Goal: Information Seeking & Learning: Compare options

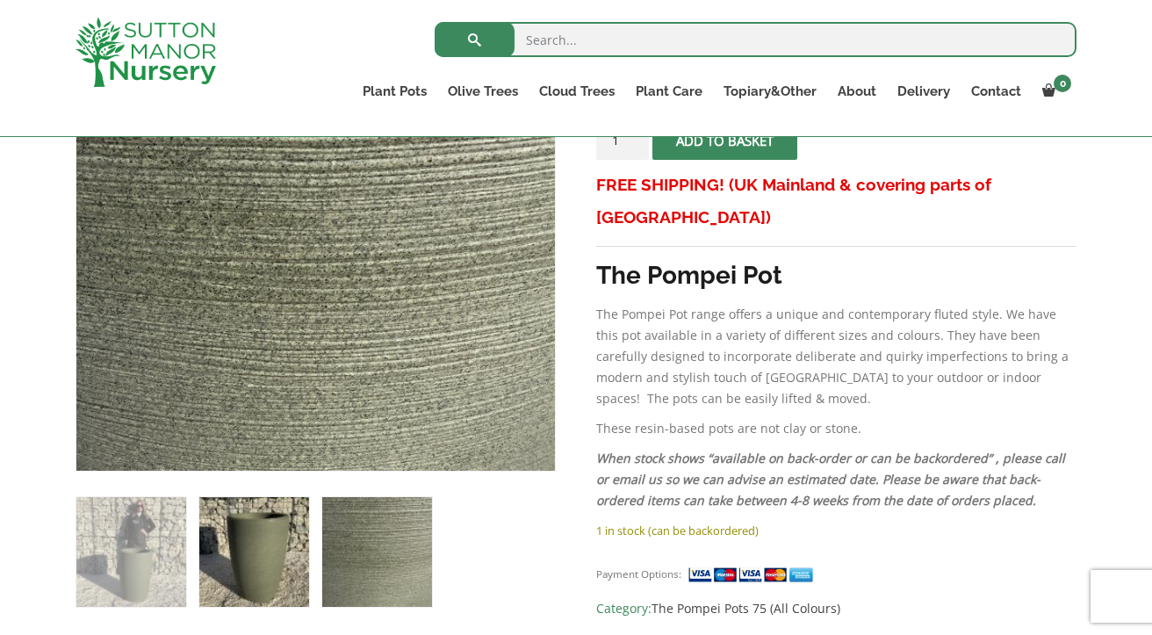
scroll to position [419, 0]
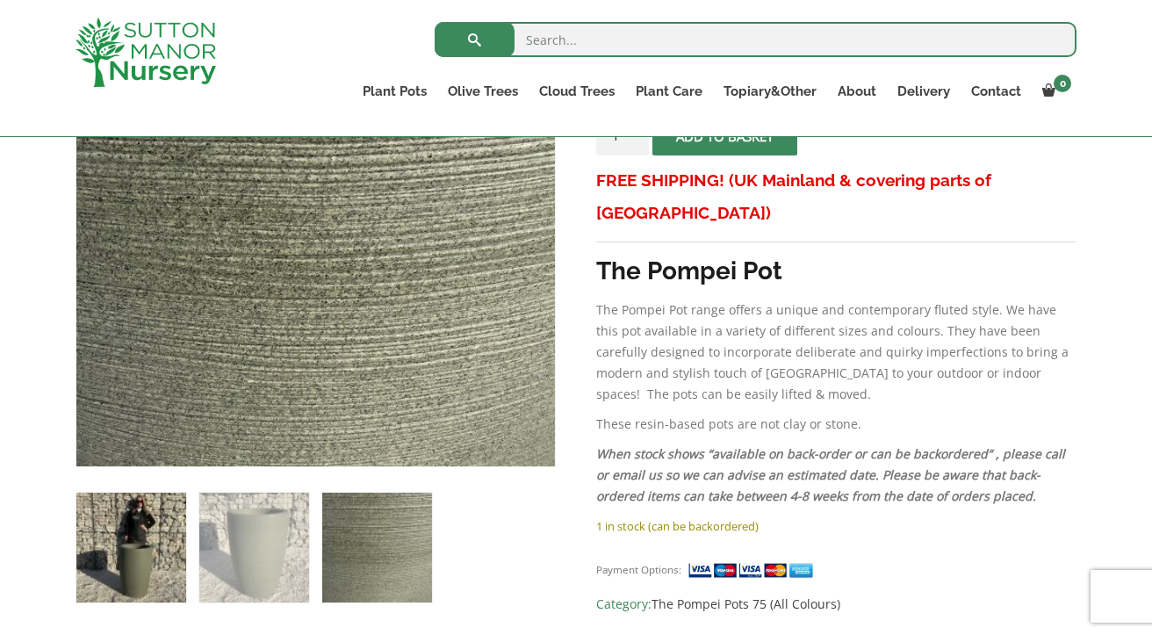
click at [127, 564] on img at bounding box center [131, 548] width 110 height 110
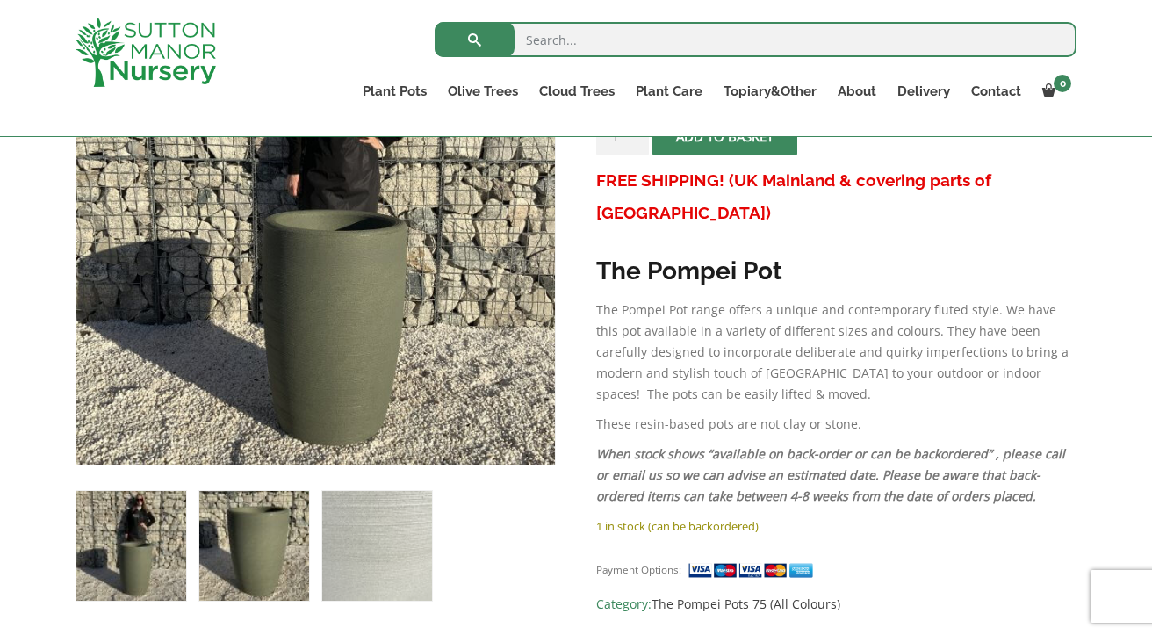
click at [229, 555] on img at bounding box center [254, 546] width 110 height 110
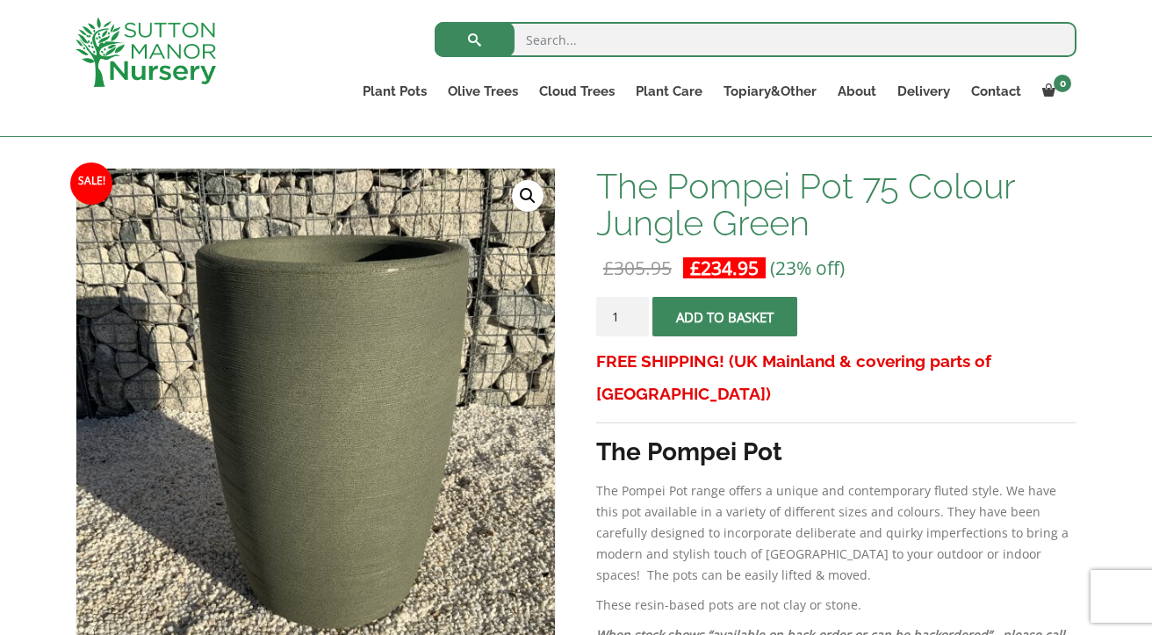
scroll to position [233, 0]
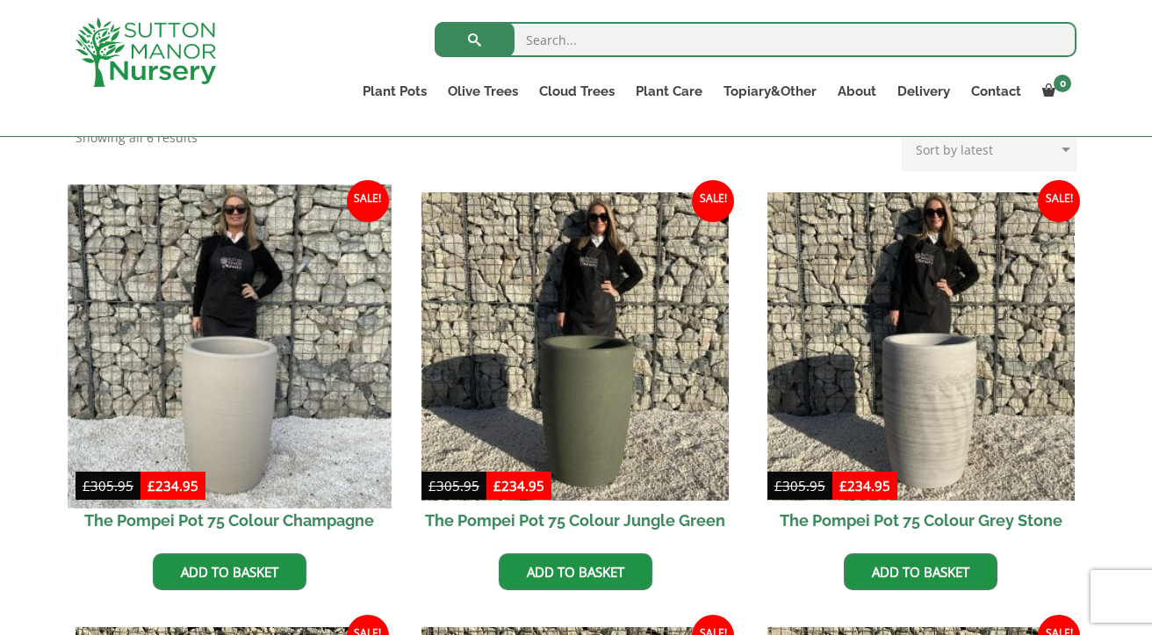
click at [235, 372] on img at bounding box center [229, 345] width 323 height 323
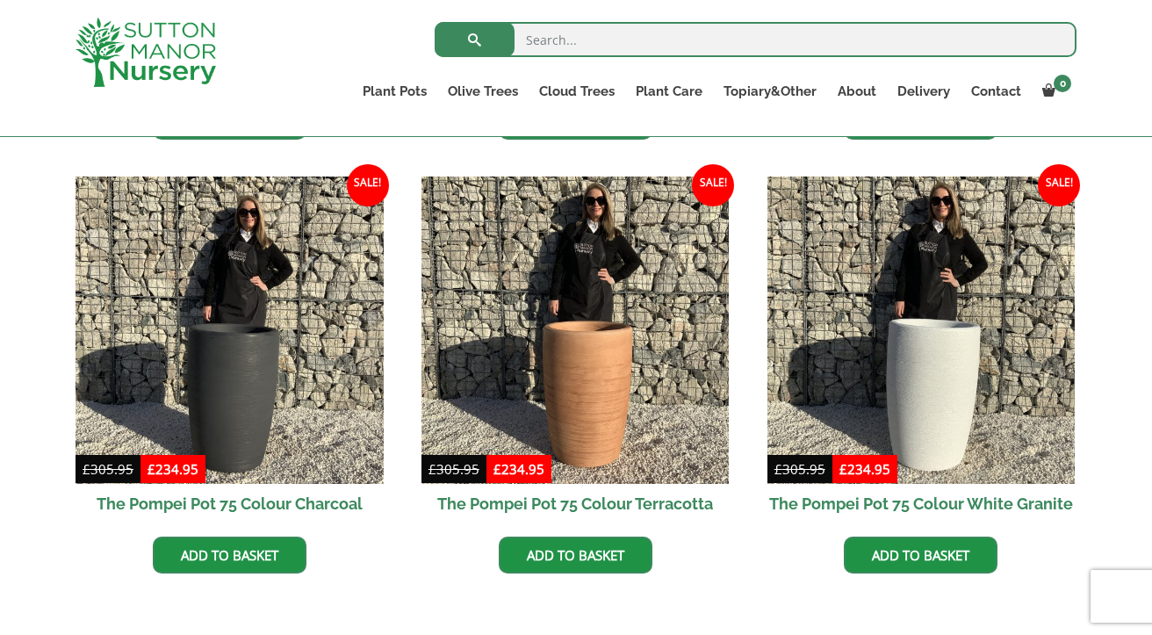
scroll to position [857, 0]
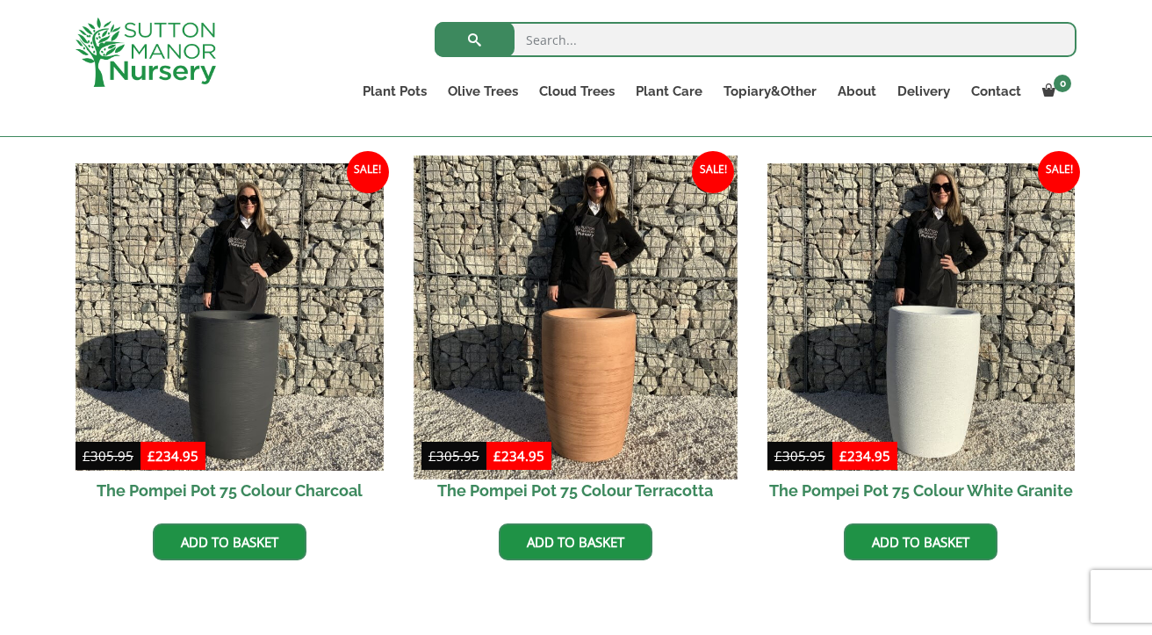
click at [568, 362] on img at bounding box center [575, 316] width 323 height 323
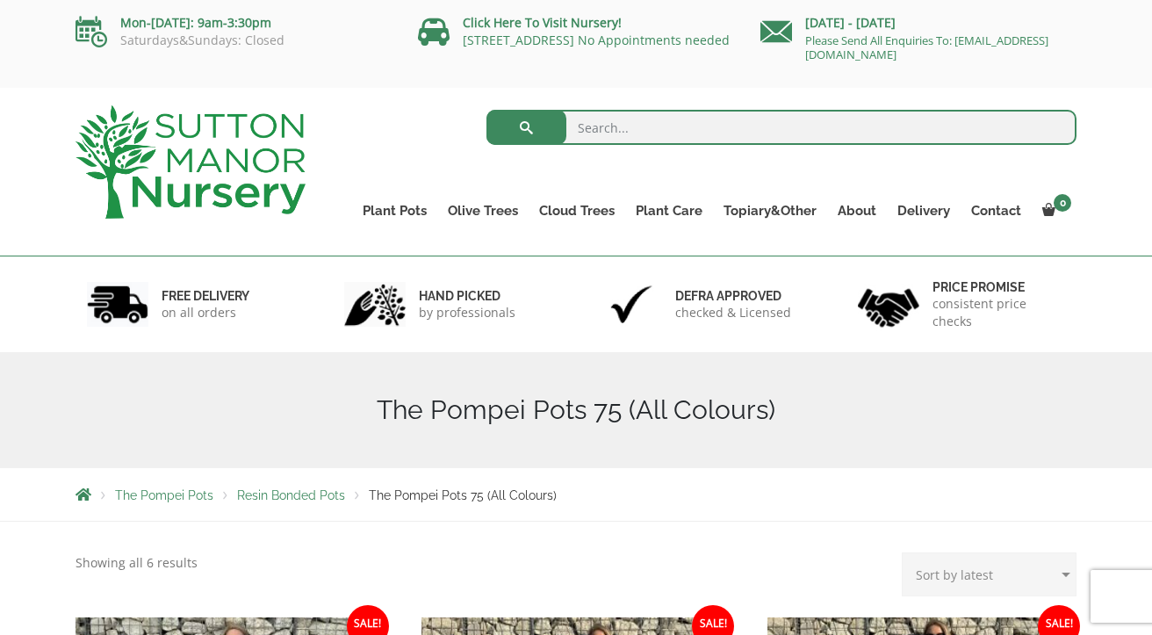
scroll to position [0, 0]
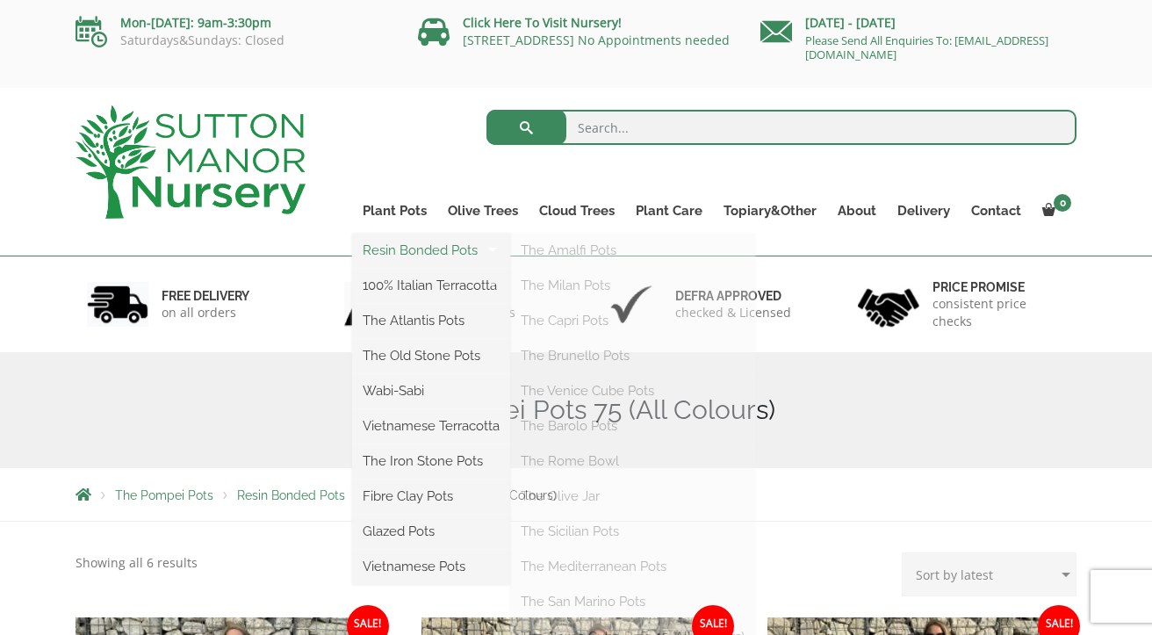
click at [415, 252] on link "Resin Bonded Pots" at bounding box center [431, 250] width 158 height 26
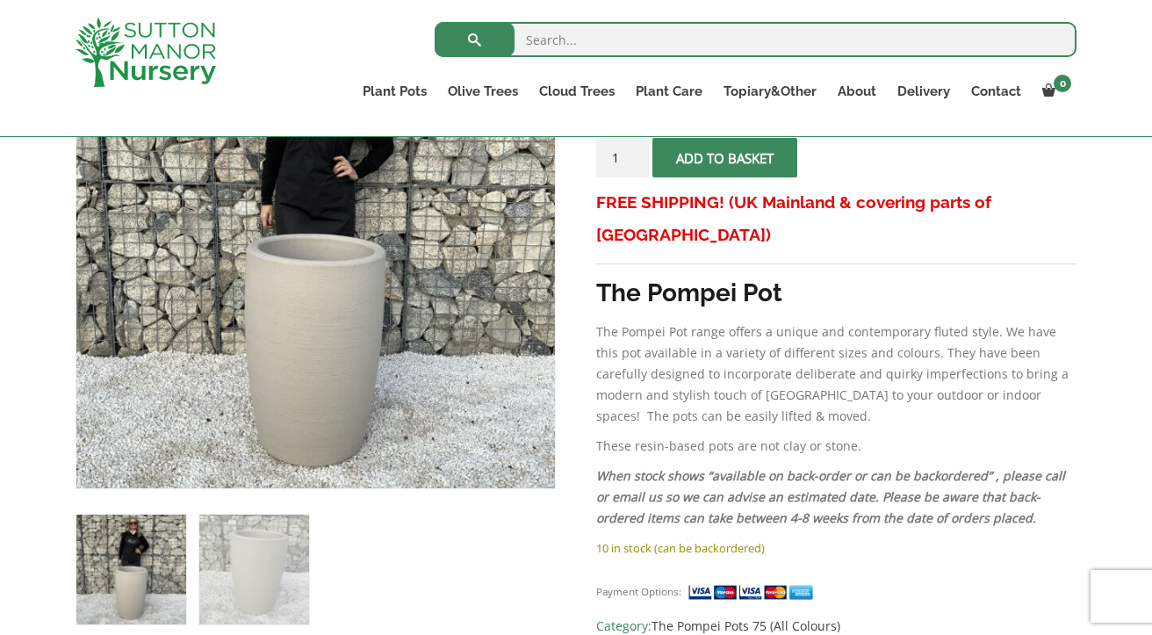
scroll to position [410, 0]
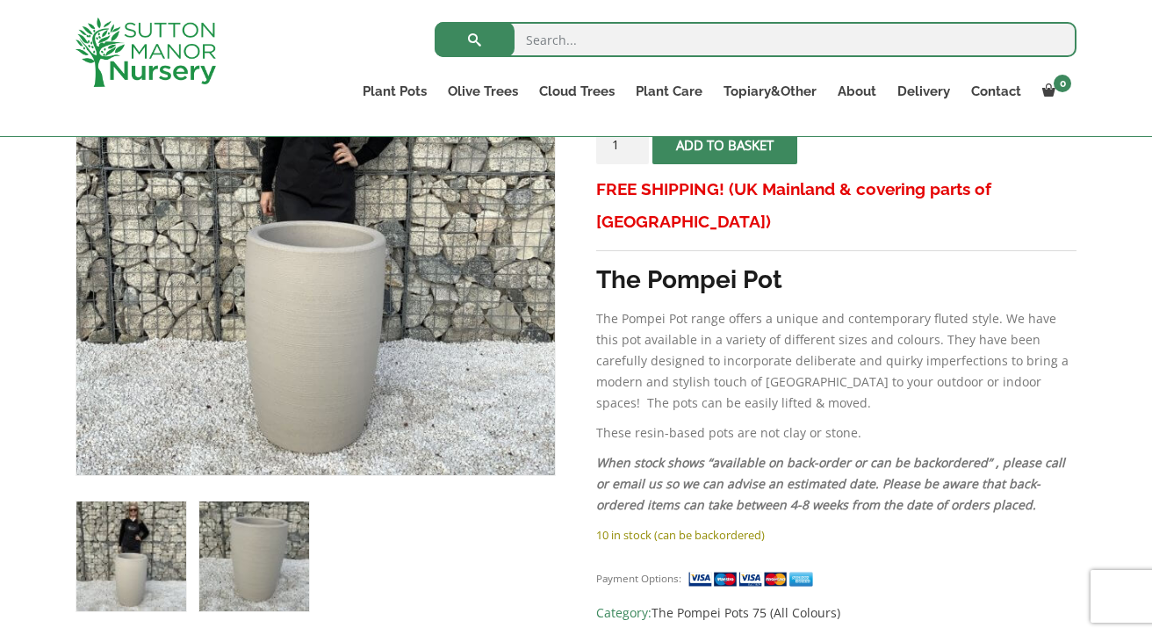
click at [261, 575] on img at bounding box center [254, 556] width 110 height 110
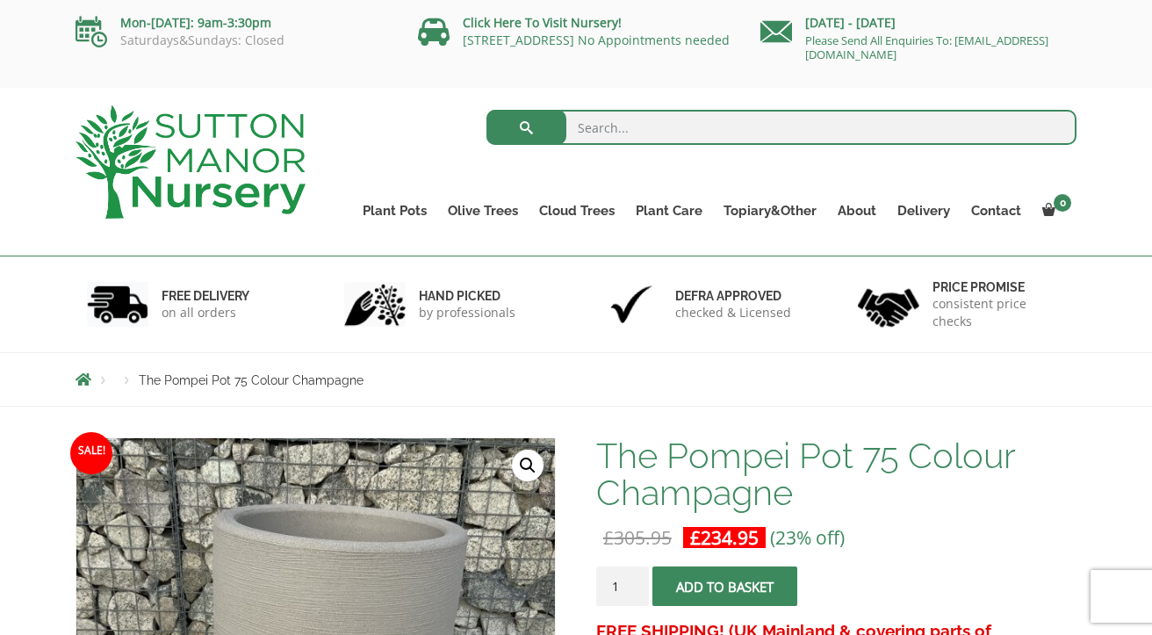
scroll to position [0, 0]
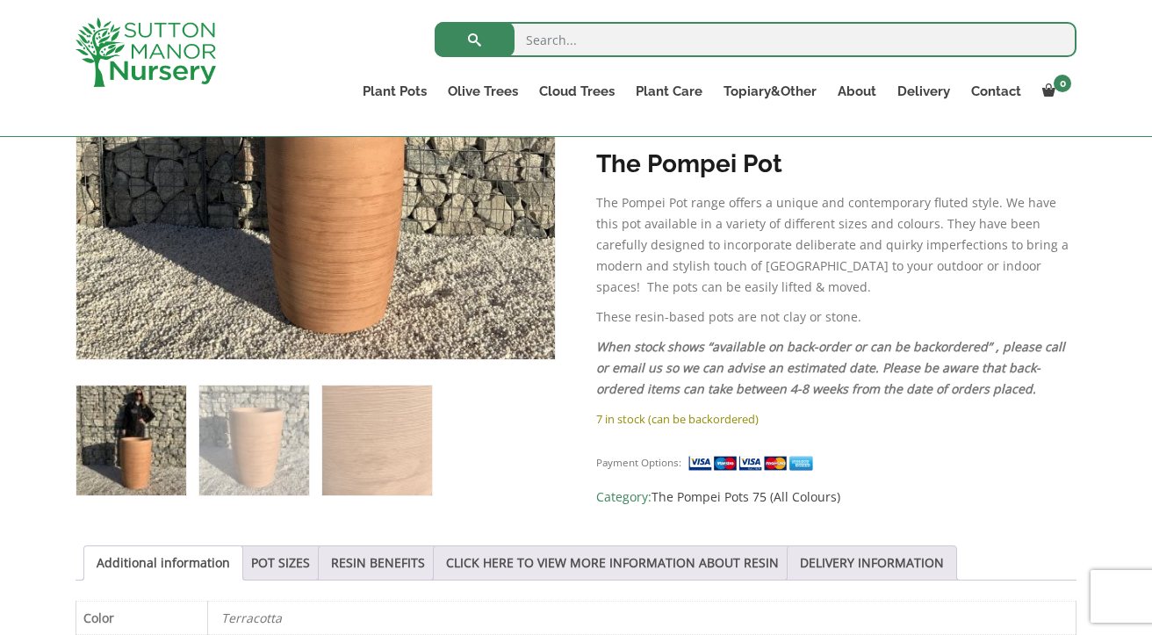
scroll to position [534, 0]
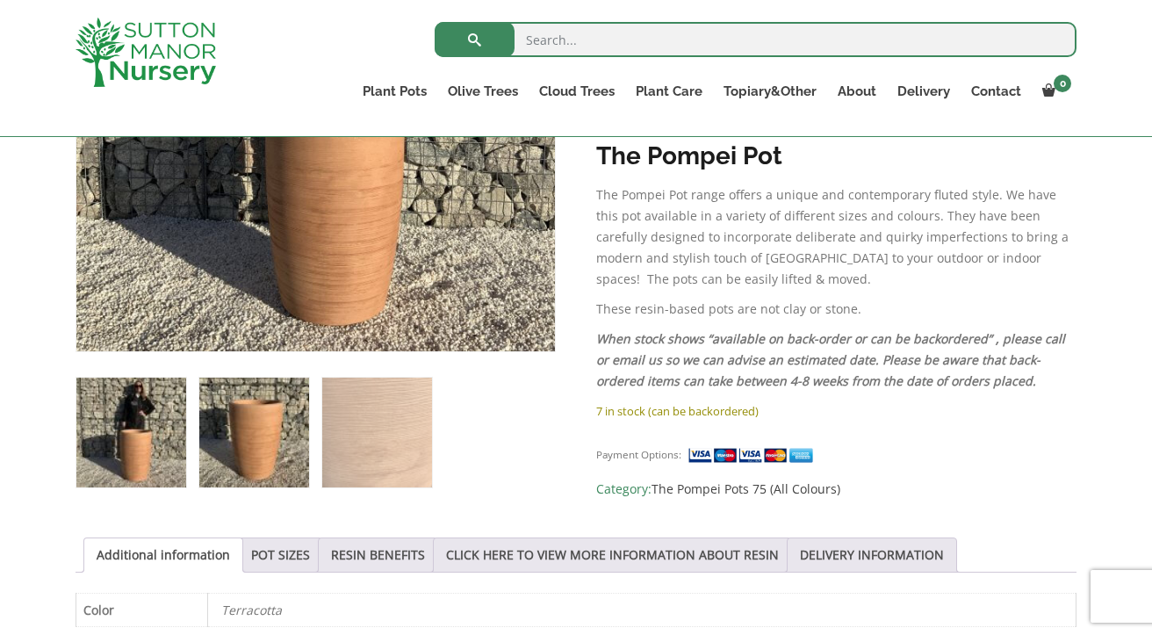
click at [236, 419] on img at bounding box center [254, 433] width 110 height 110
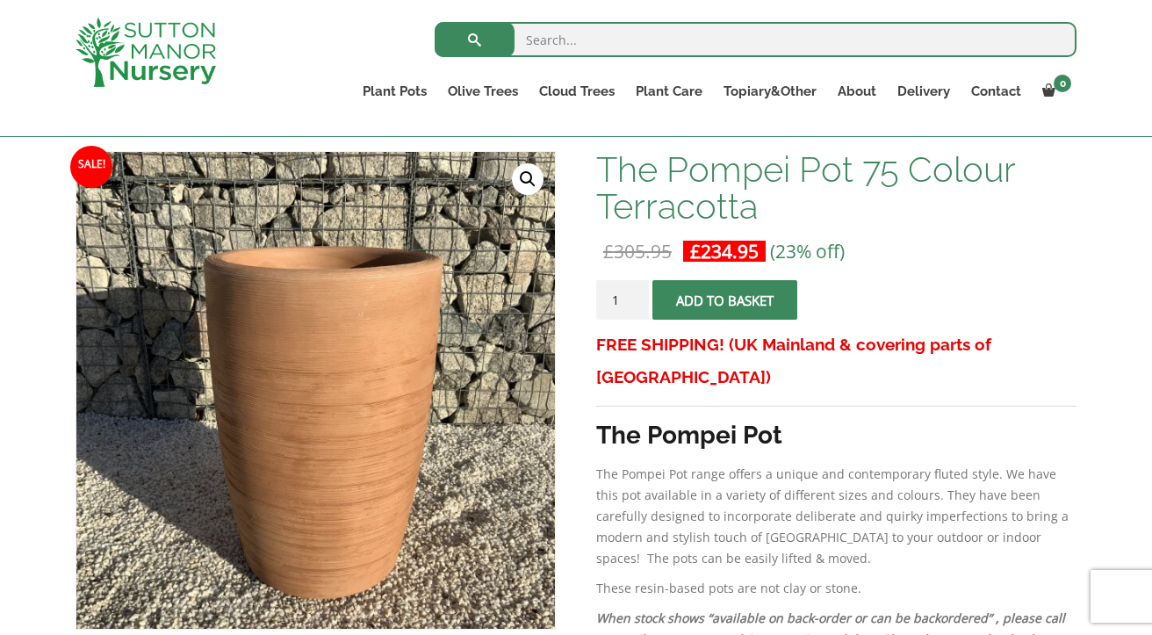
scroll to position [256, 0]
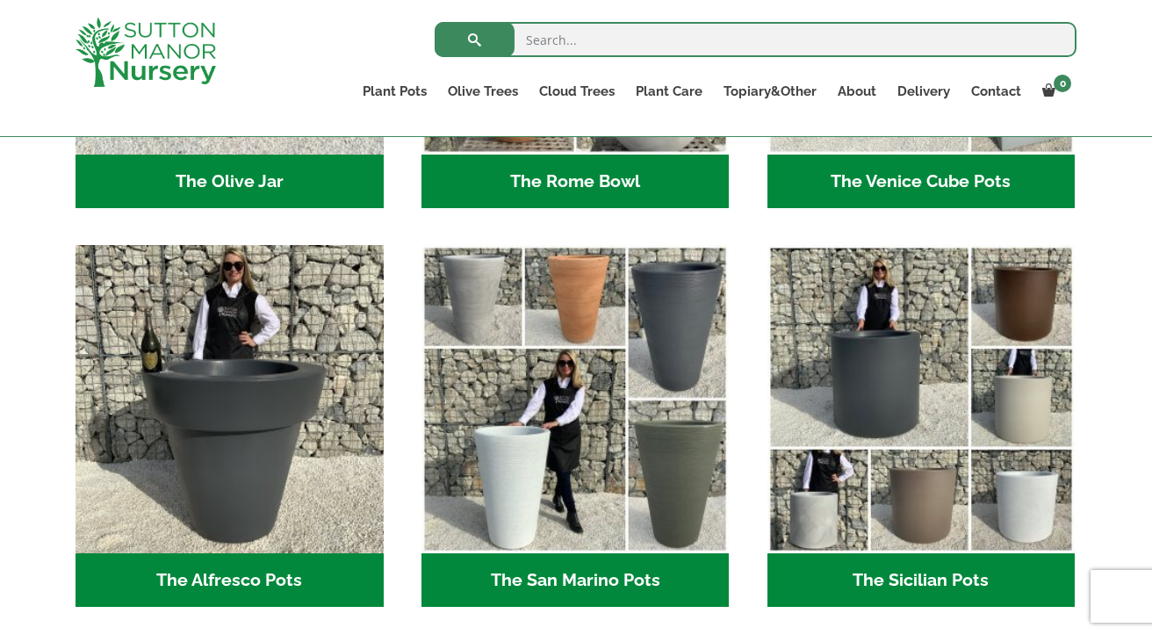
scroll to position [1969, 0]
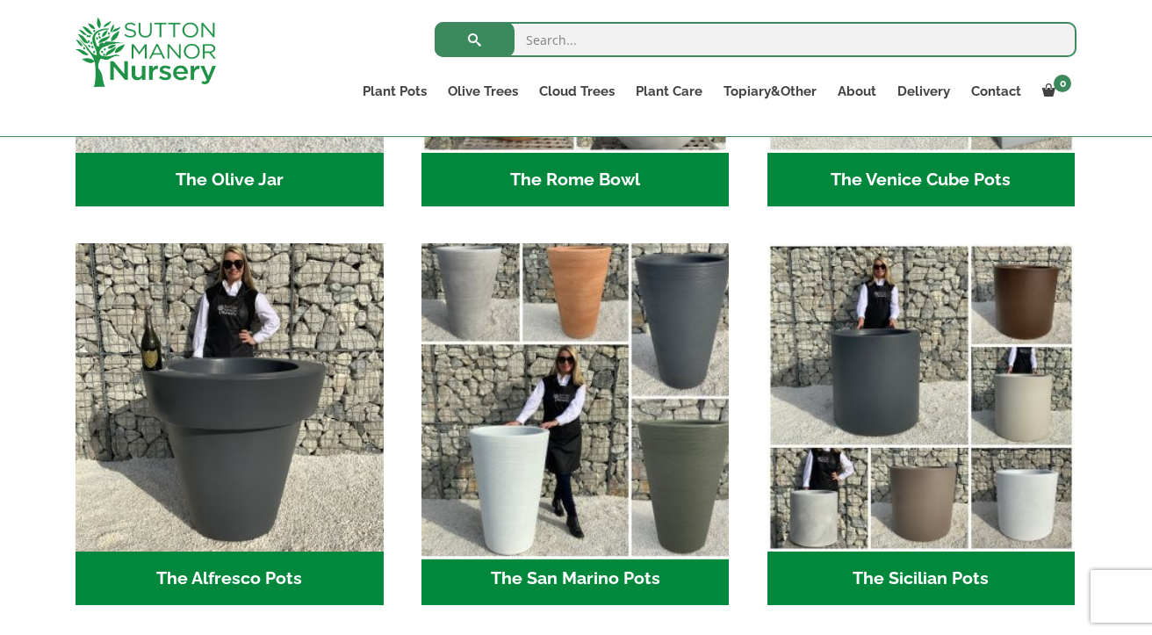
click at [607, 433] on img "Visit product category The San Marino Pots" at bounding box center [575, 397] width 323 height 323
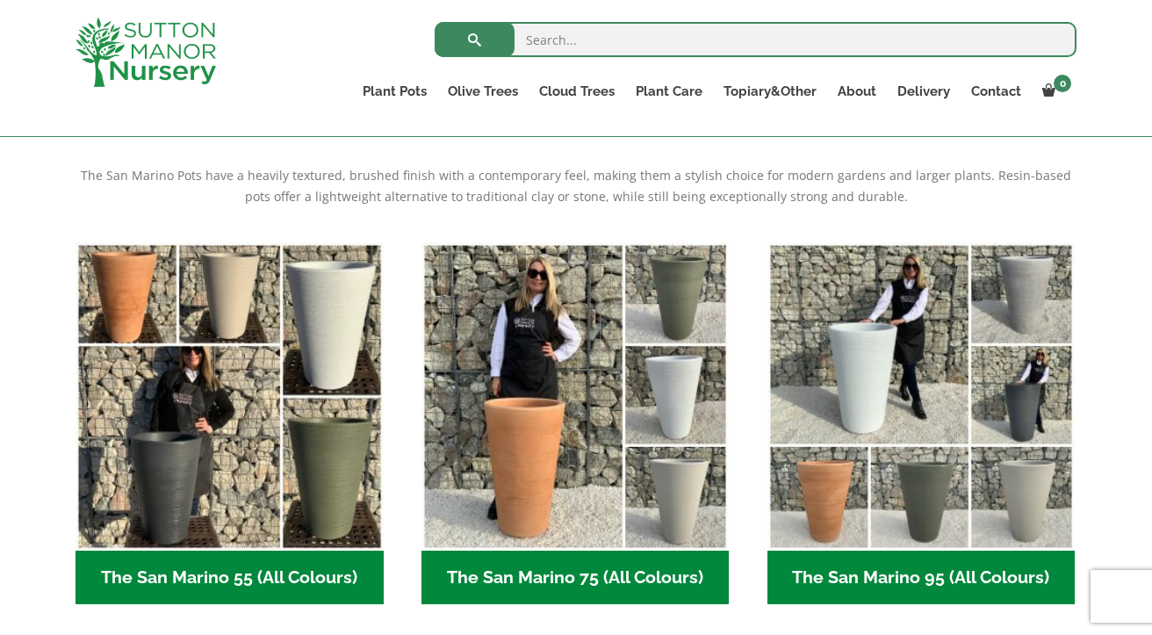
scroll to position [362, 0]
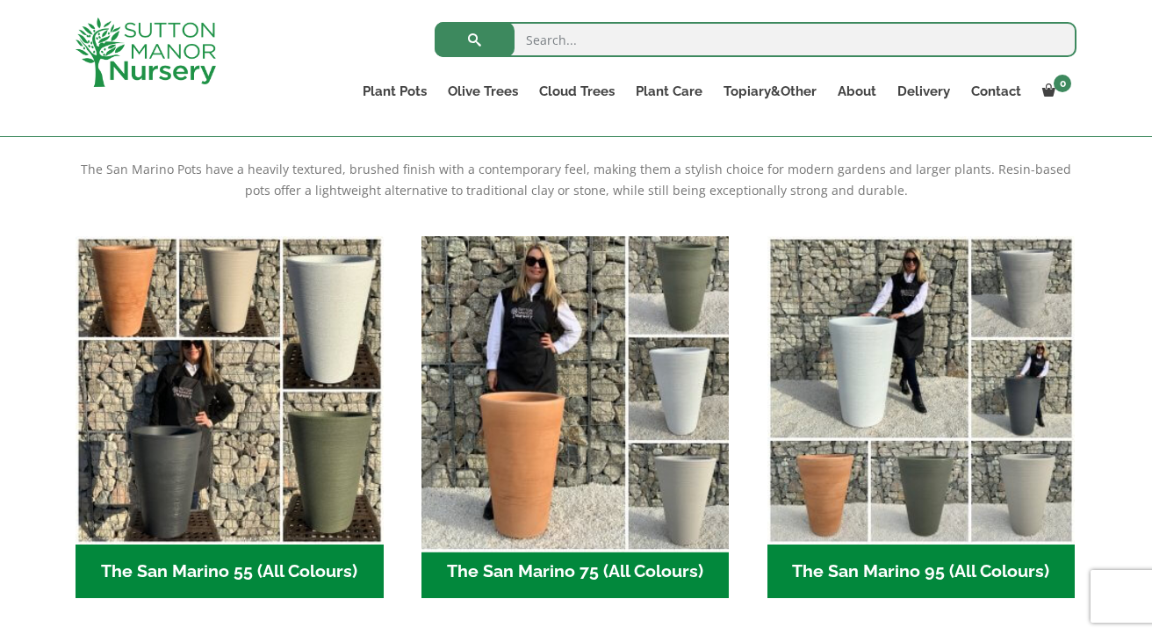
click at [571, 439] on img "Visit product category The San Marino 75 (All Colours)" at bounding box center [575, 389] width 323 height 323
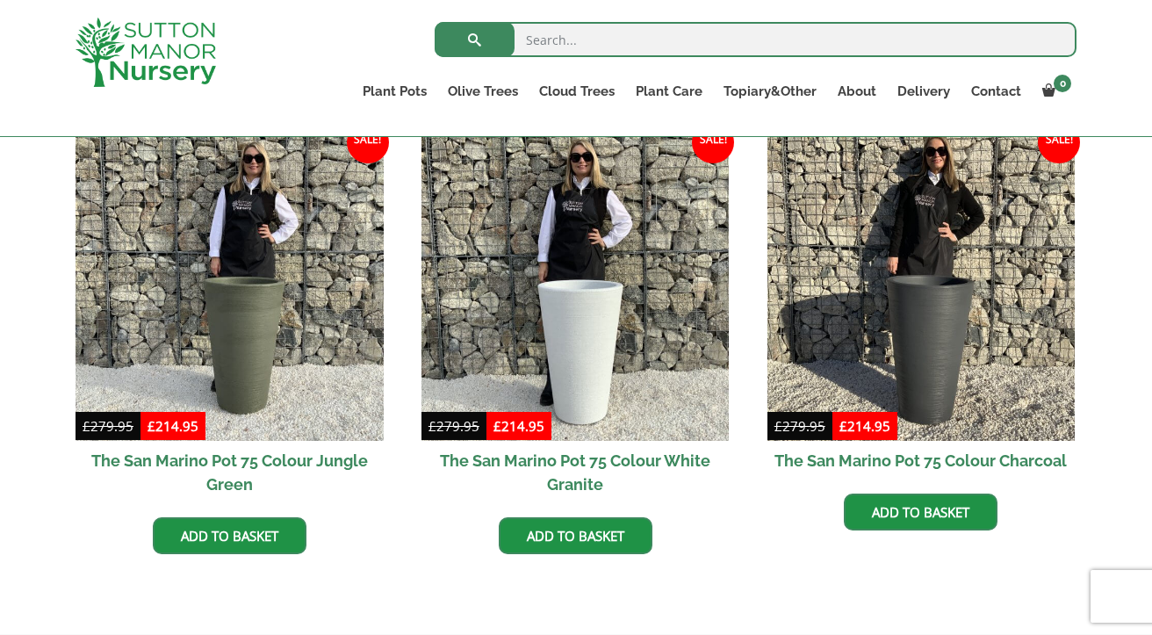
scroll to position [892, 0]
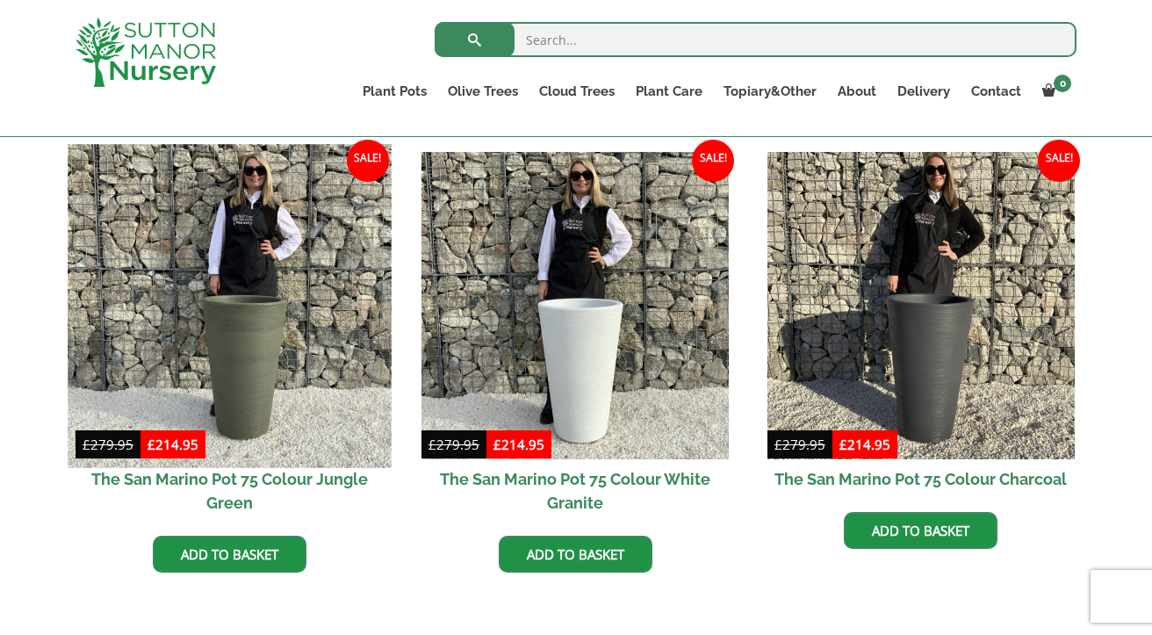
click at [239, 310] on img at bounding box center [229, 305] width 323 height 323
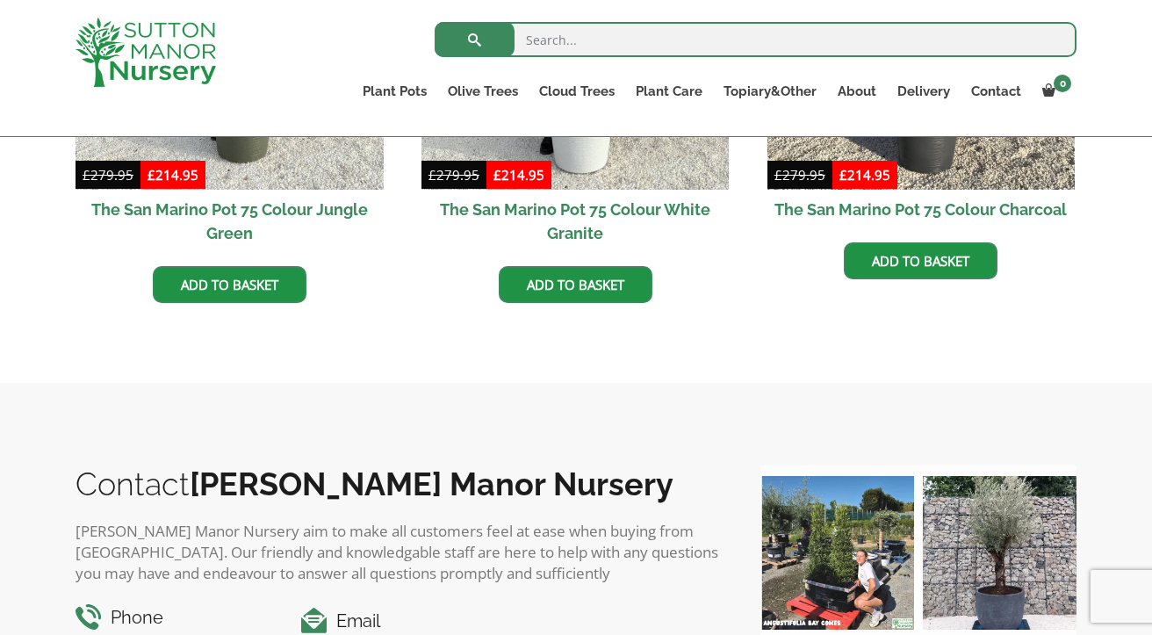
scroll to position [1164, 0]
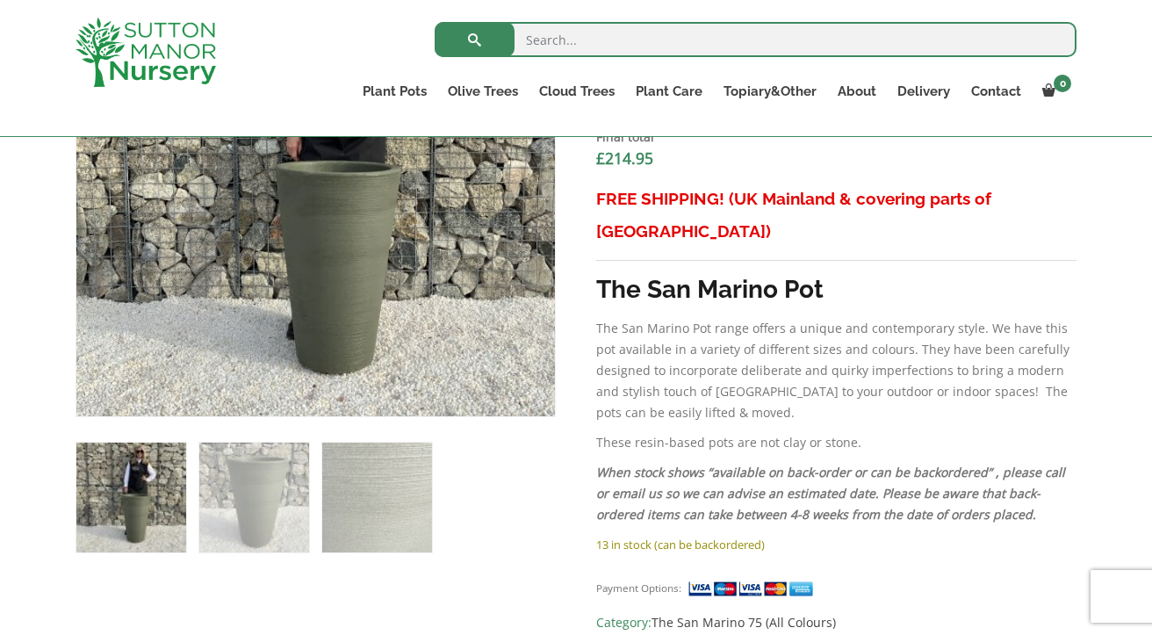
scroll to position [751, 0]
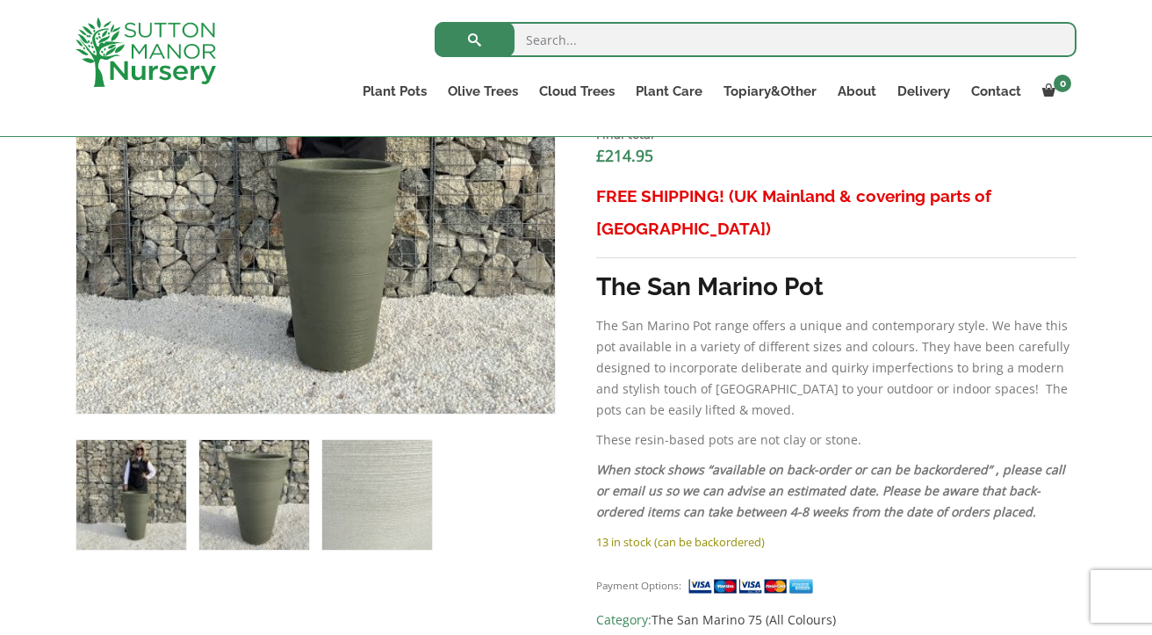
click at [237, 502] on img at bounding box center [254, 495] width 110 height 110
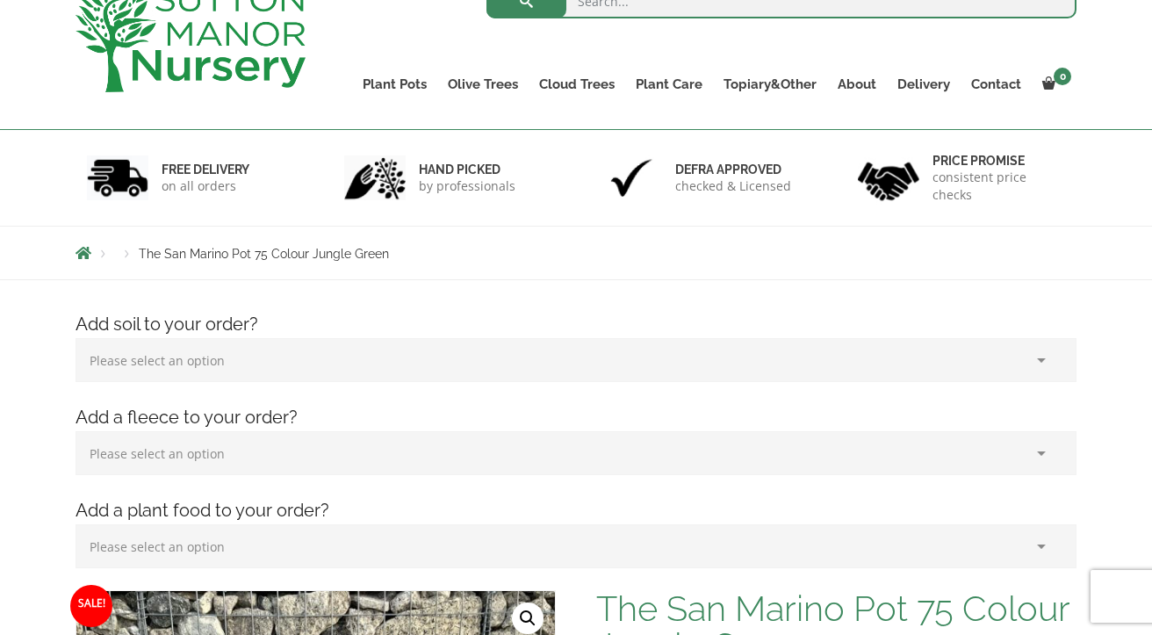
scroll to position [55, 0]
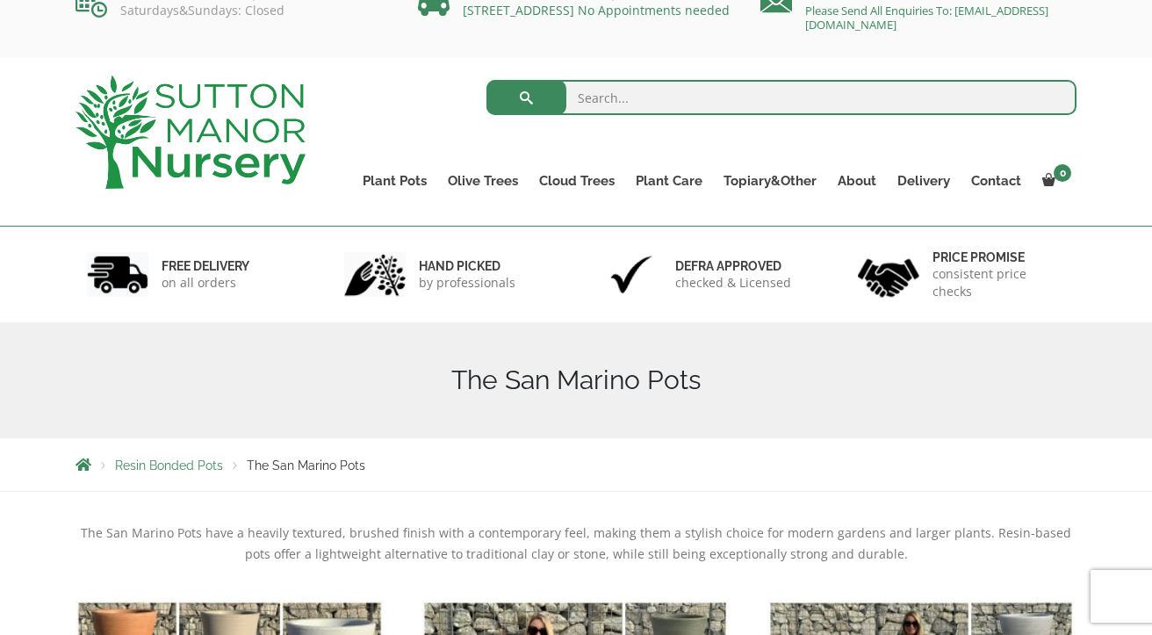
scroll to position [-1, 0]
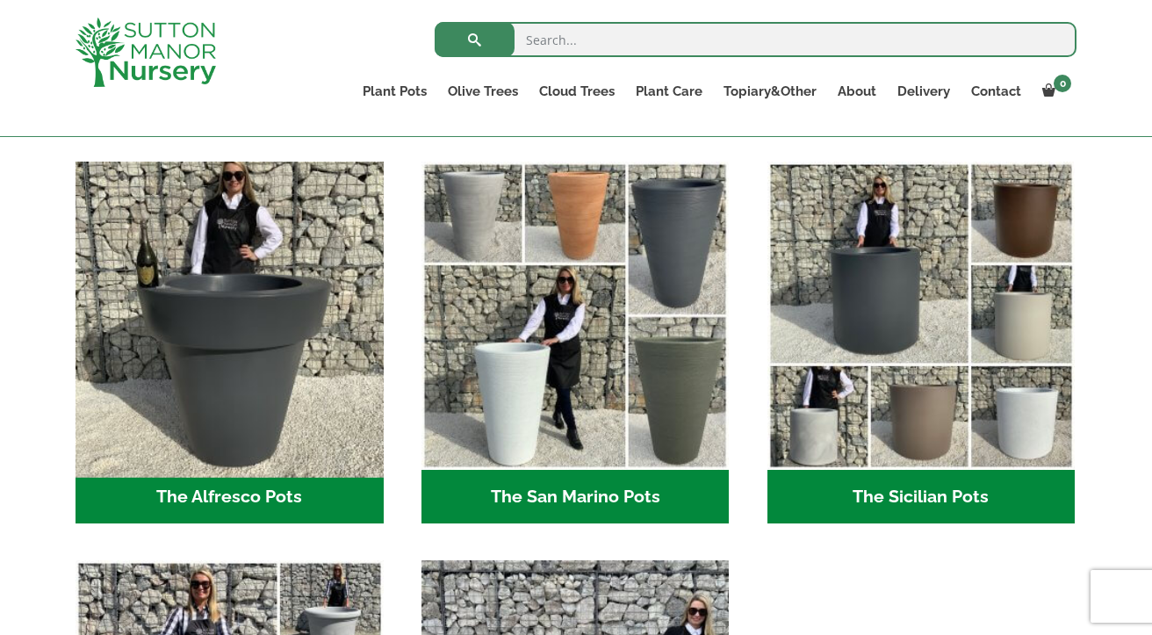
scroll to position [2049, 0]
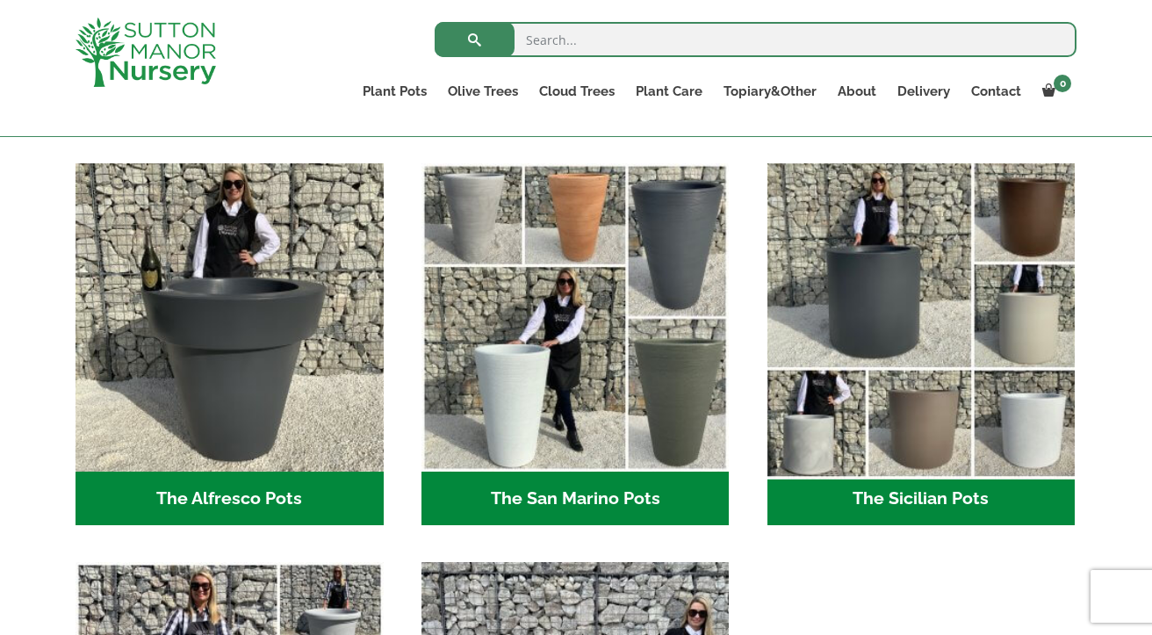
click at [895, 385] on img "Visit product category The Sicilian Pots" at bounding box center [921, 317] width 323 height 323
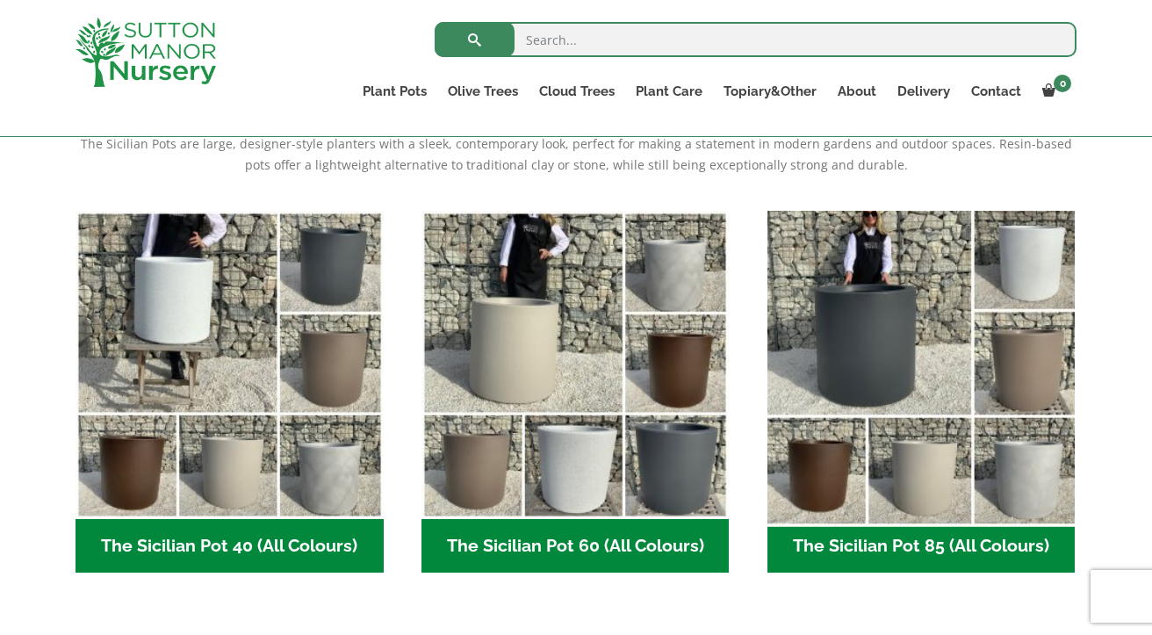
scroll to position [389, 0]
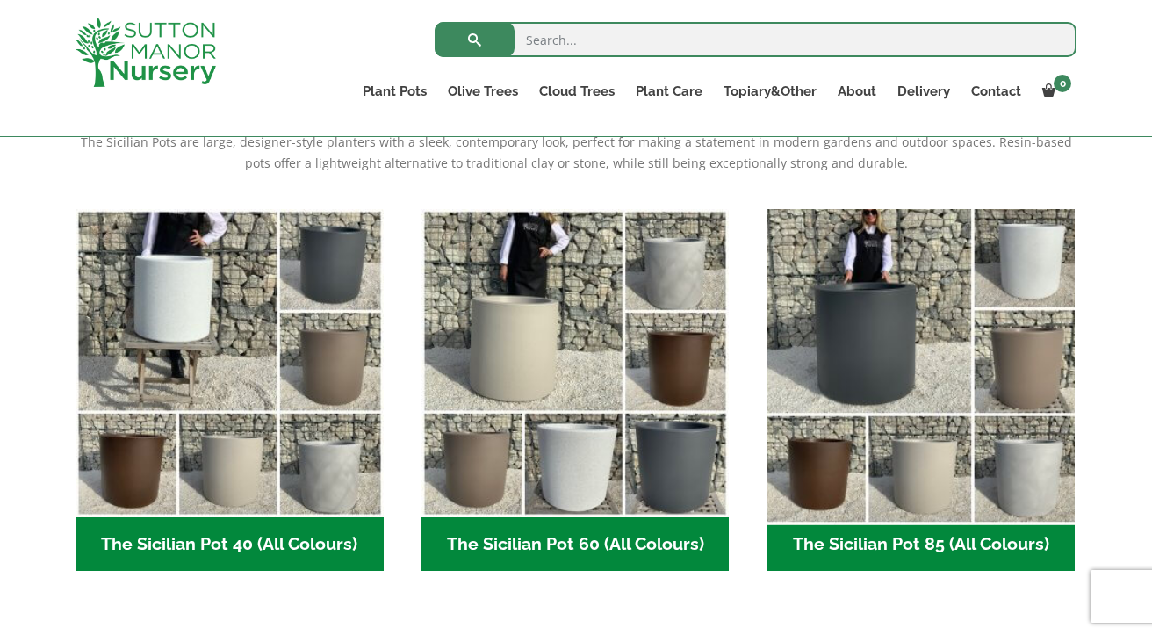
click at [867, 372] on img "Visit product category The Sicilian Pot 85 (All Colours)" at bounding box center [921, 362] width 323 height 323
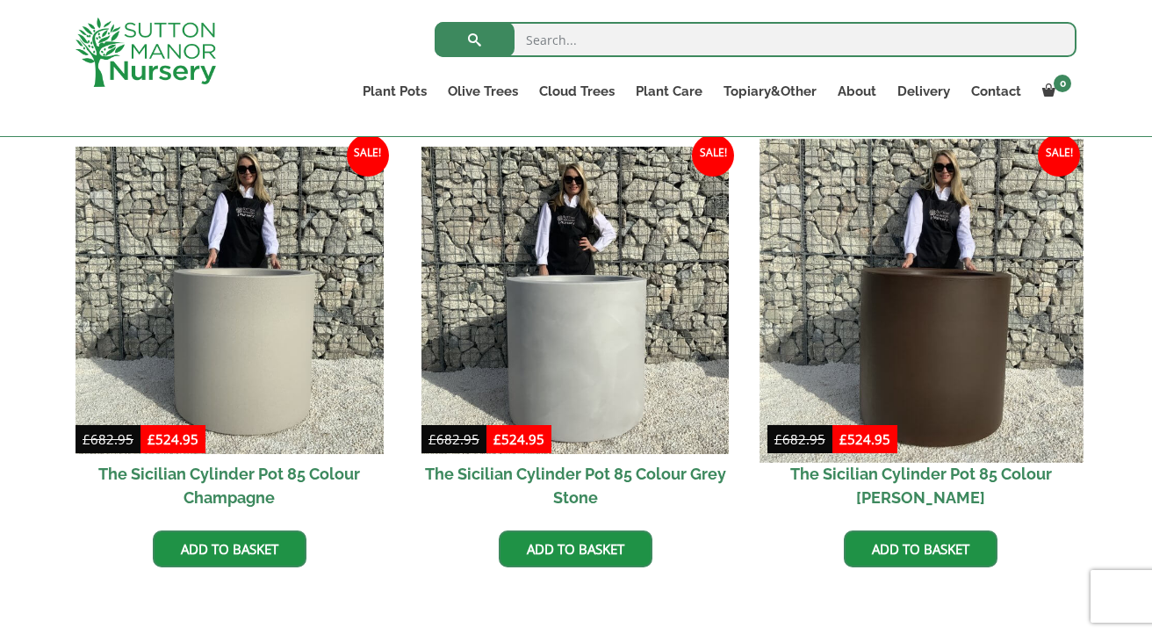
scroll to position [891, 0]
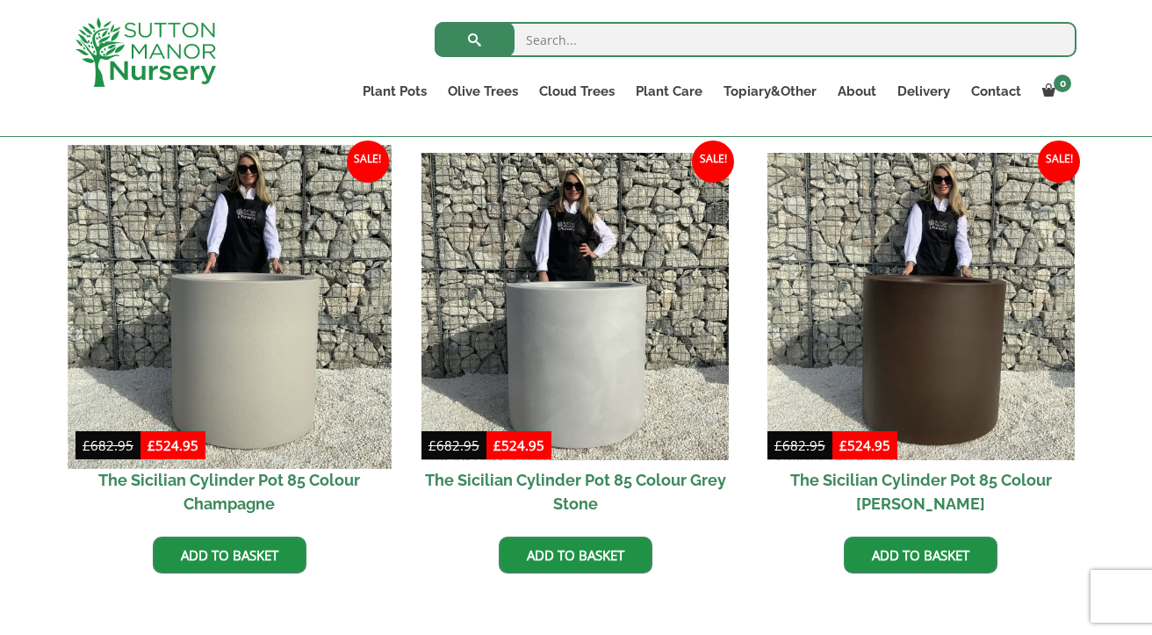
click at [272, 307] on img at bounding box center [229, 306] width 323 height 323
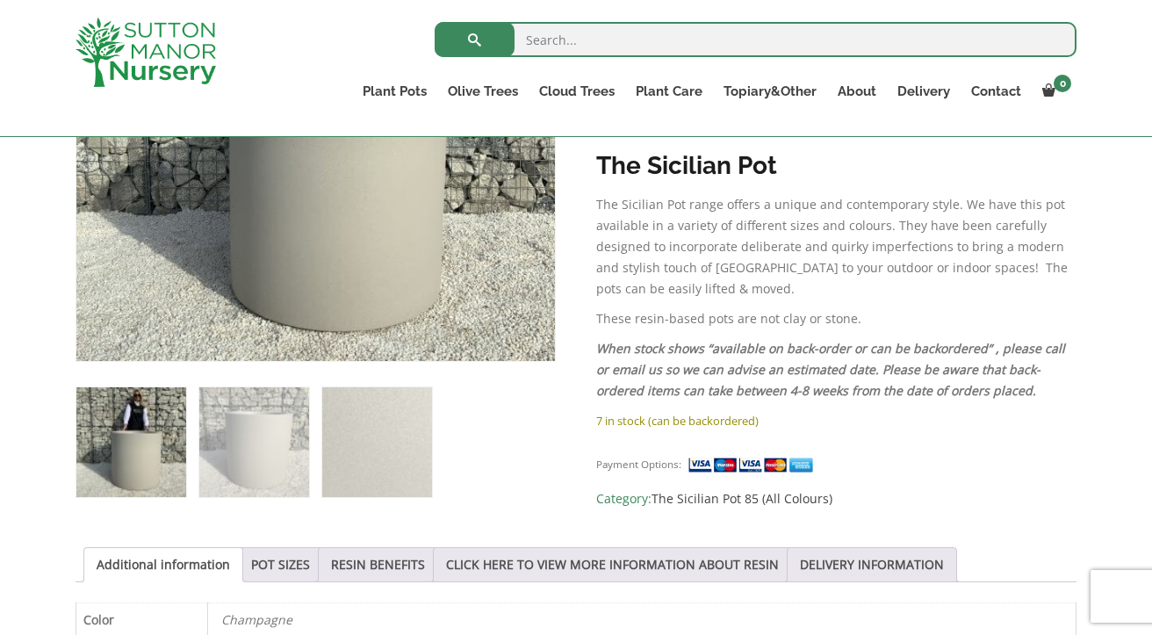
scroll to position [527, 0]
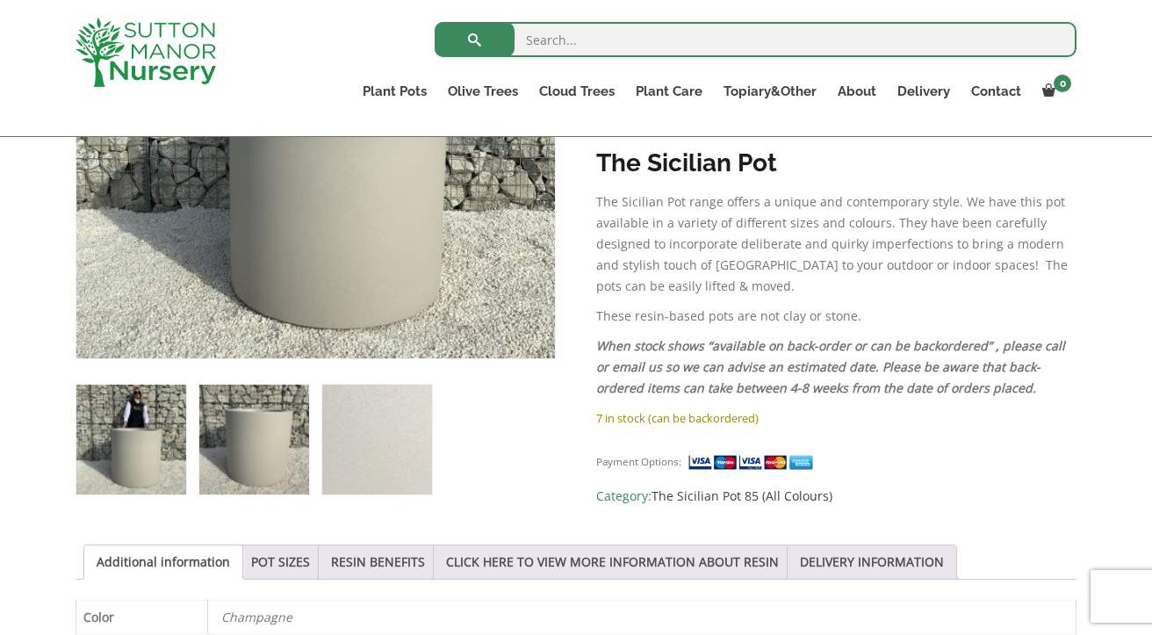
click at [287, 431] on img at bounding box center [254, 440] width 110 height 110
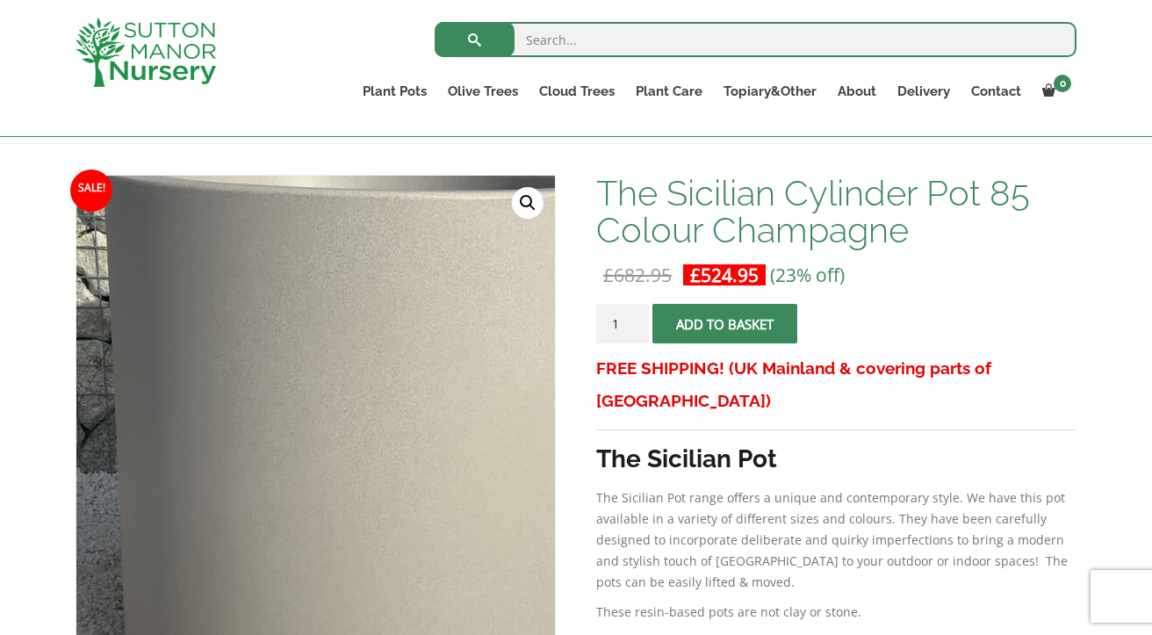
scroll to position [234, 0]
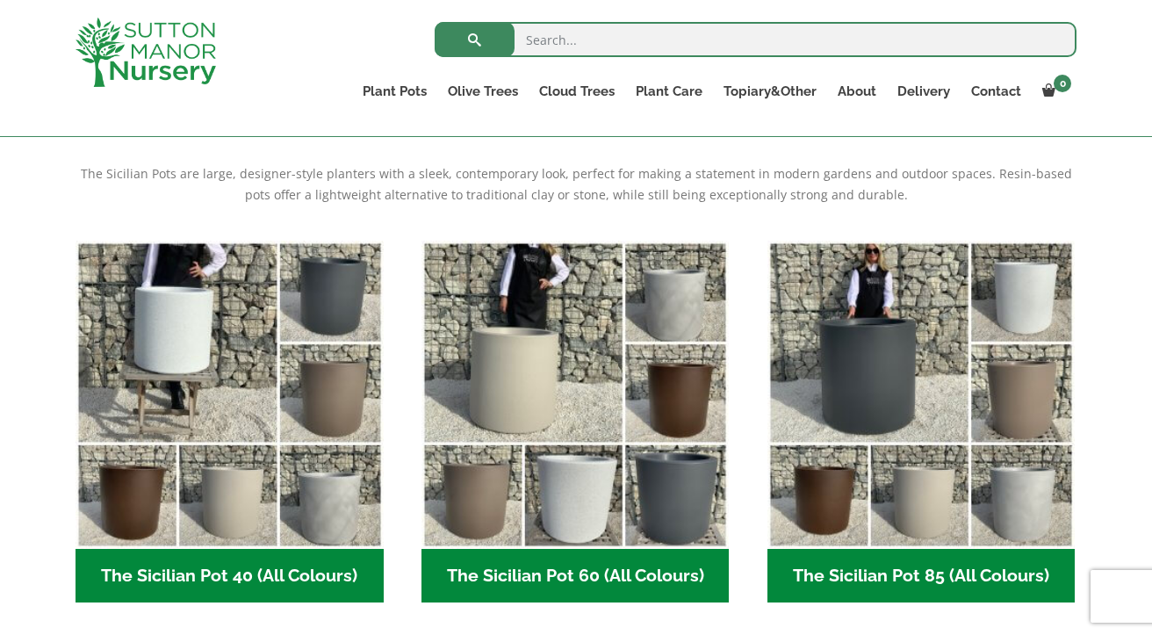
scroll to position [389, 0]
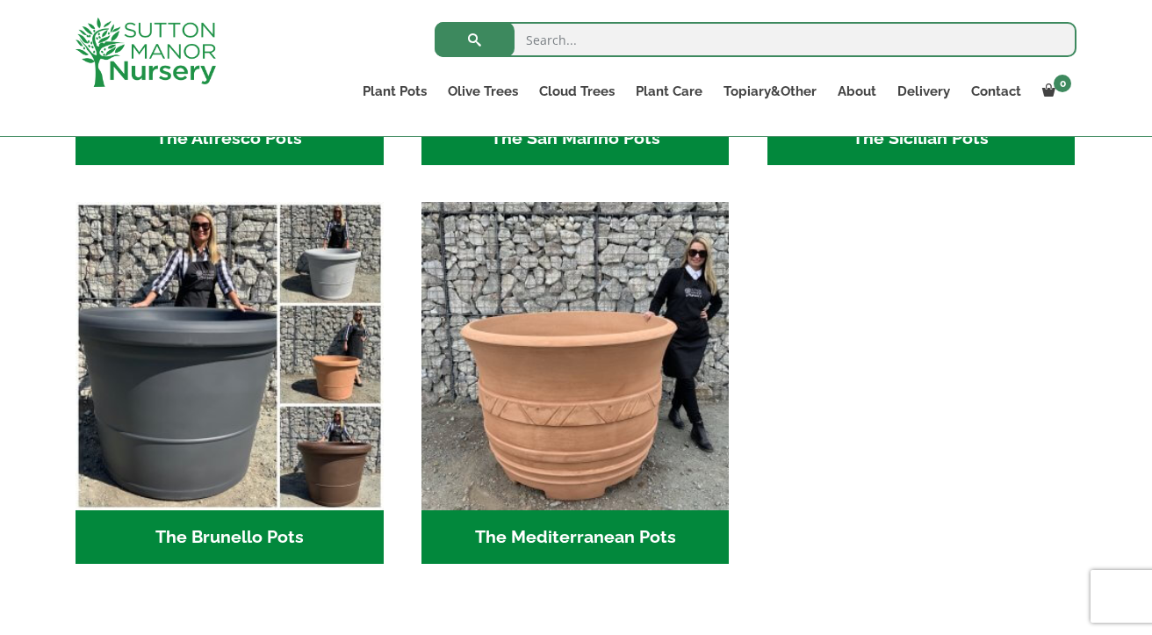
scroll to position [2415, 0]
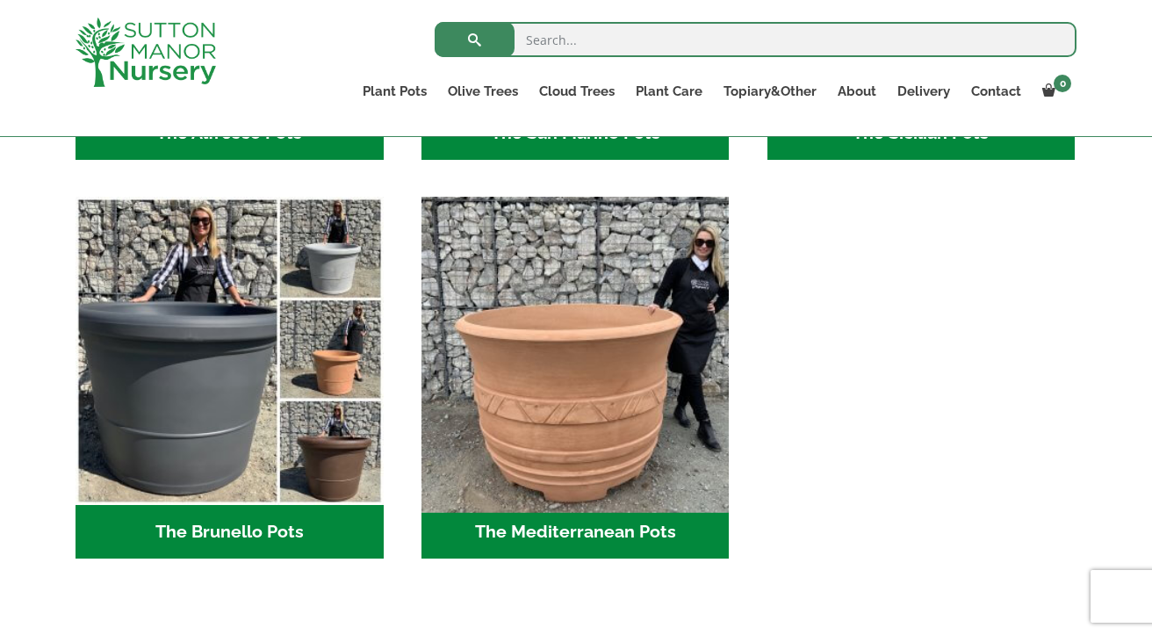
click at [580, 402] on img "Visit product category The Mediterranean Pots" at bounding box center [575, 351] width 323 height 323
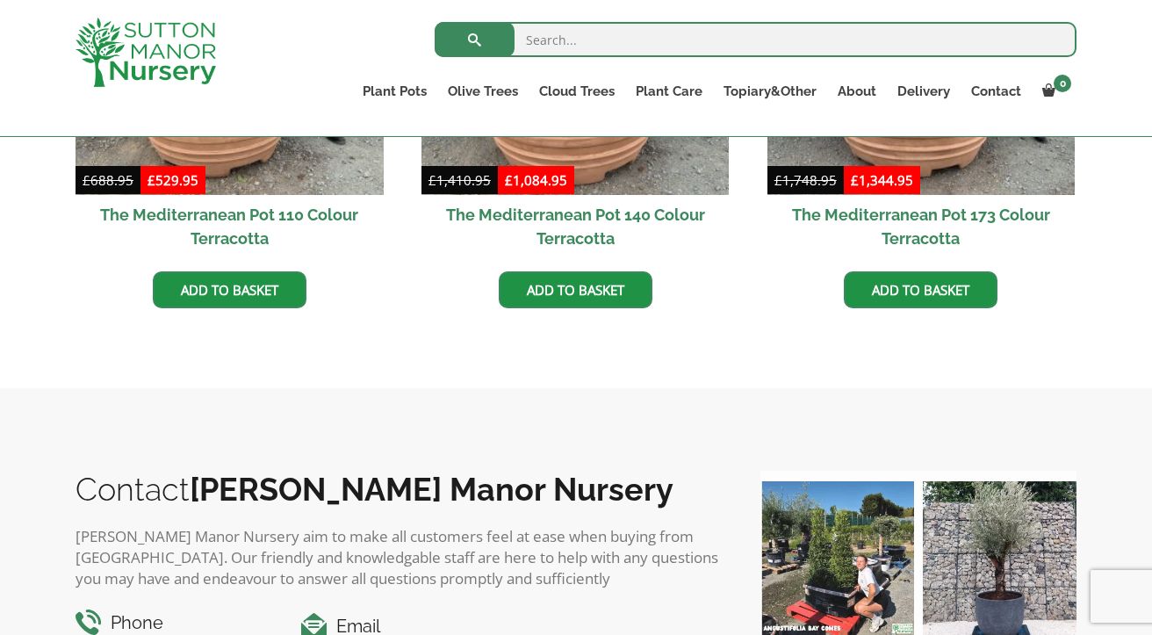
scroll to position [803, 0]
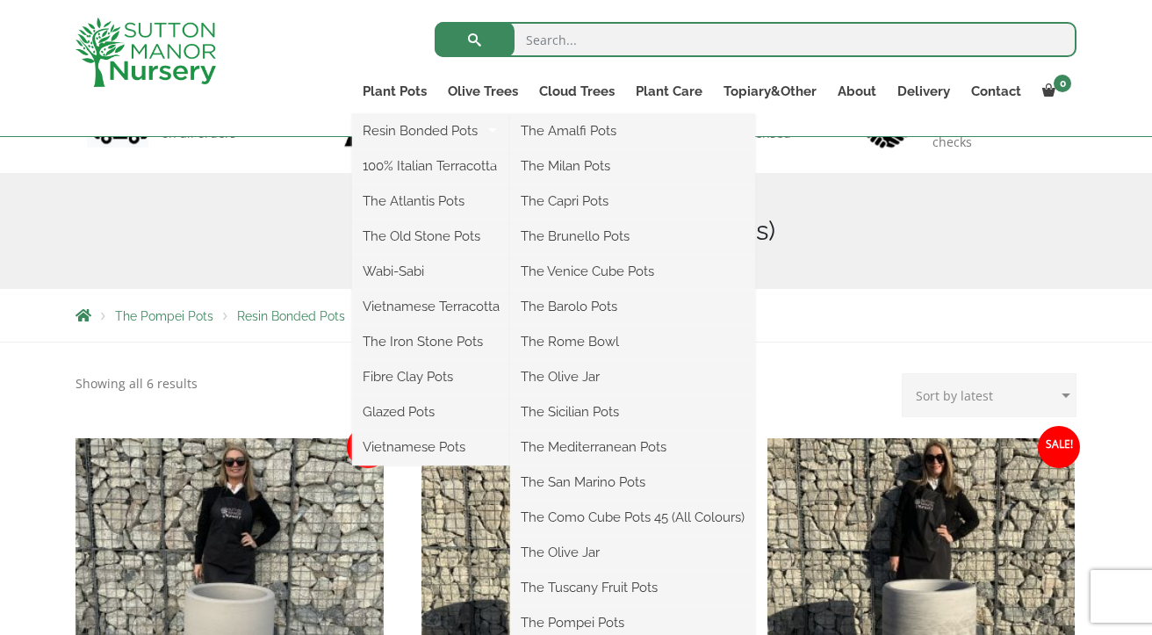
scroll to position [160, 0]
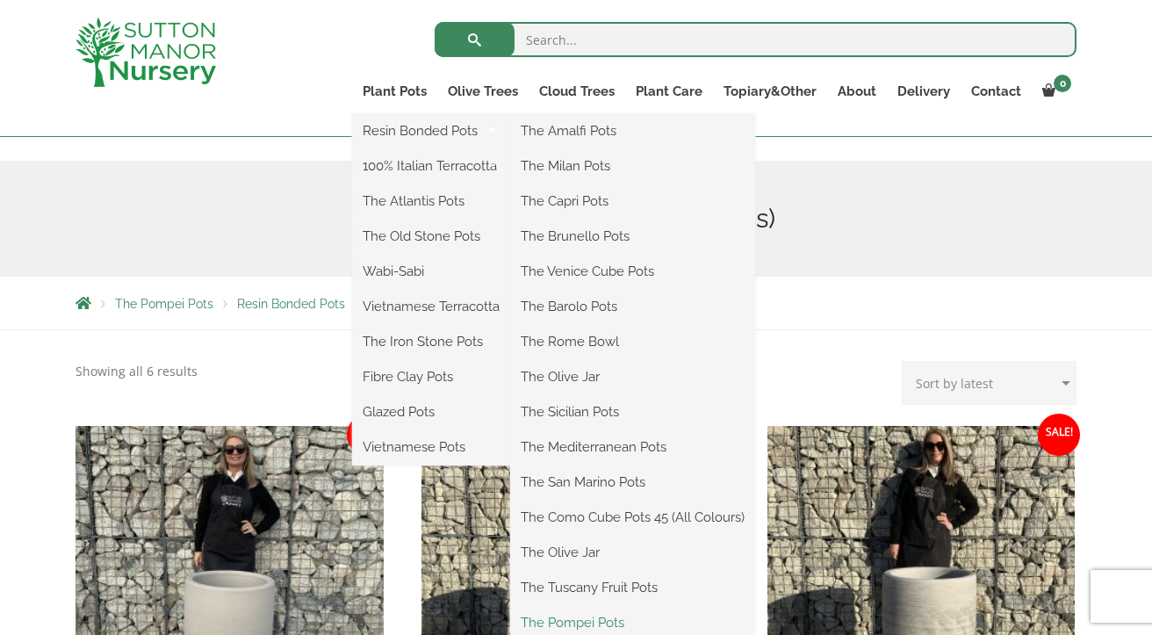
click at [594, 616] on link "The Pompei Pots" at bounding box center [632, 622] width 245 height 26
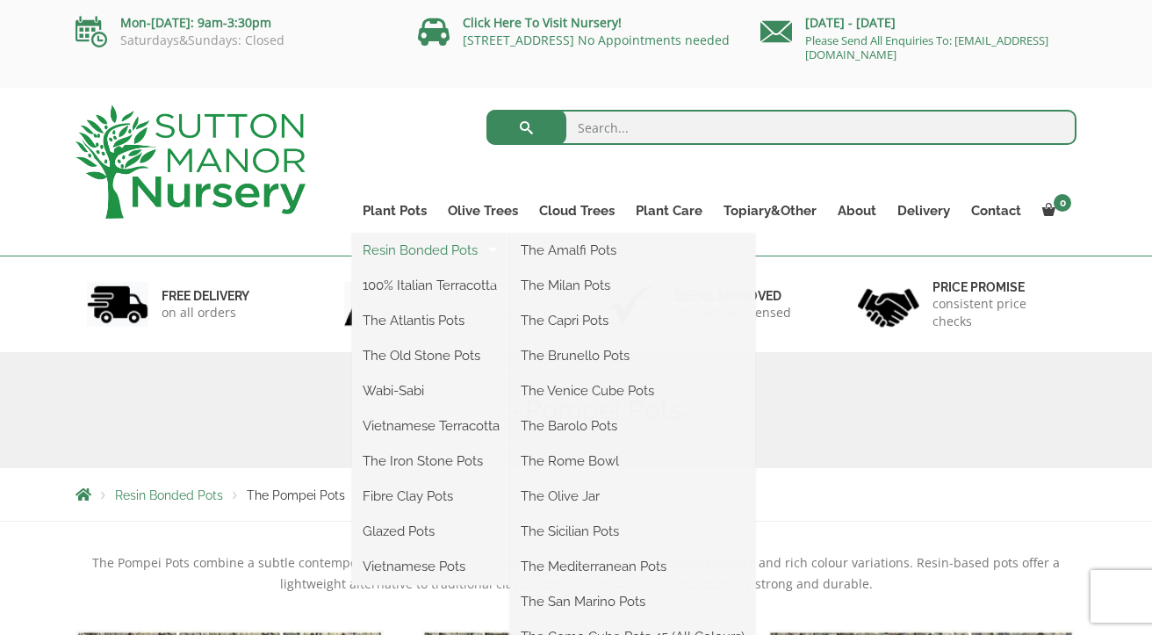
click at [407, 248] on link "Resin Bonded Pots" at bounding box center [431, 250] width 158 height 26
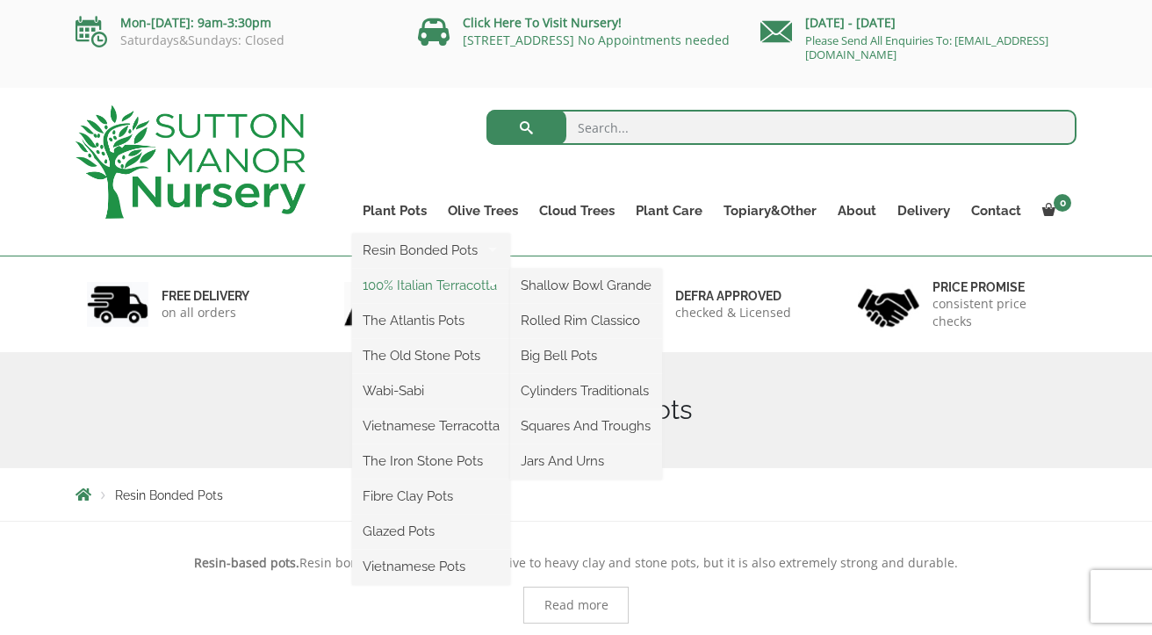
click at [416, 285] on link "100% Italian Terracotta" at bounding box center [431, 285] width 158 height 26
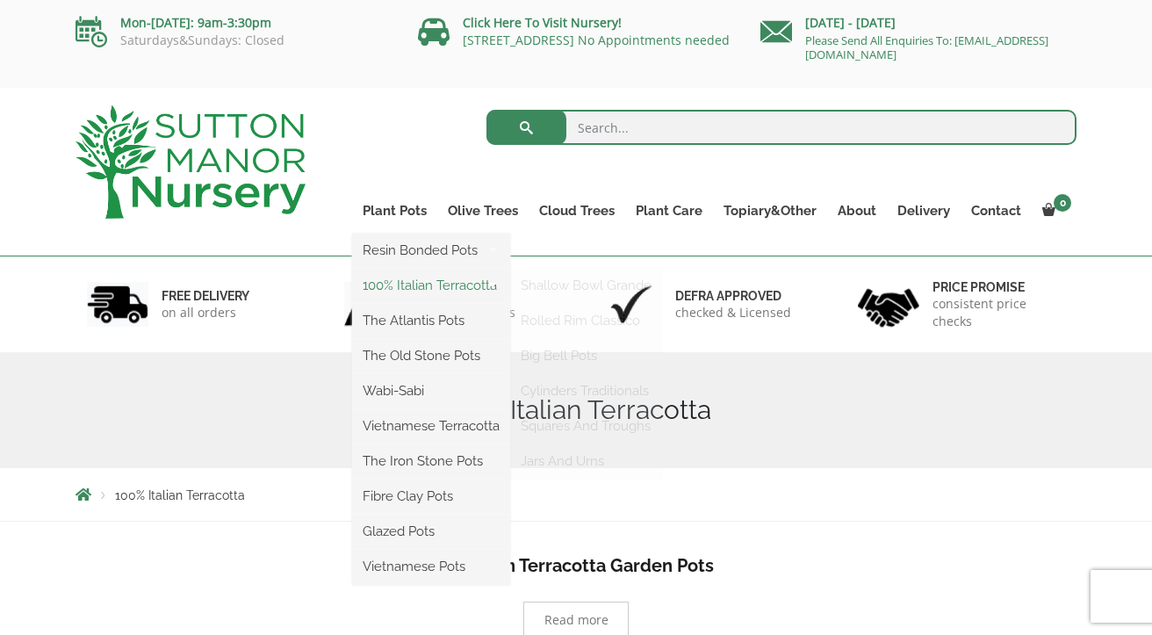
click at [434, 285] on link "100% Italian Terracotta" at bounding box center [431, 285] width 158 height 26
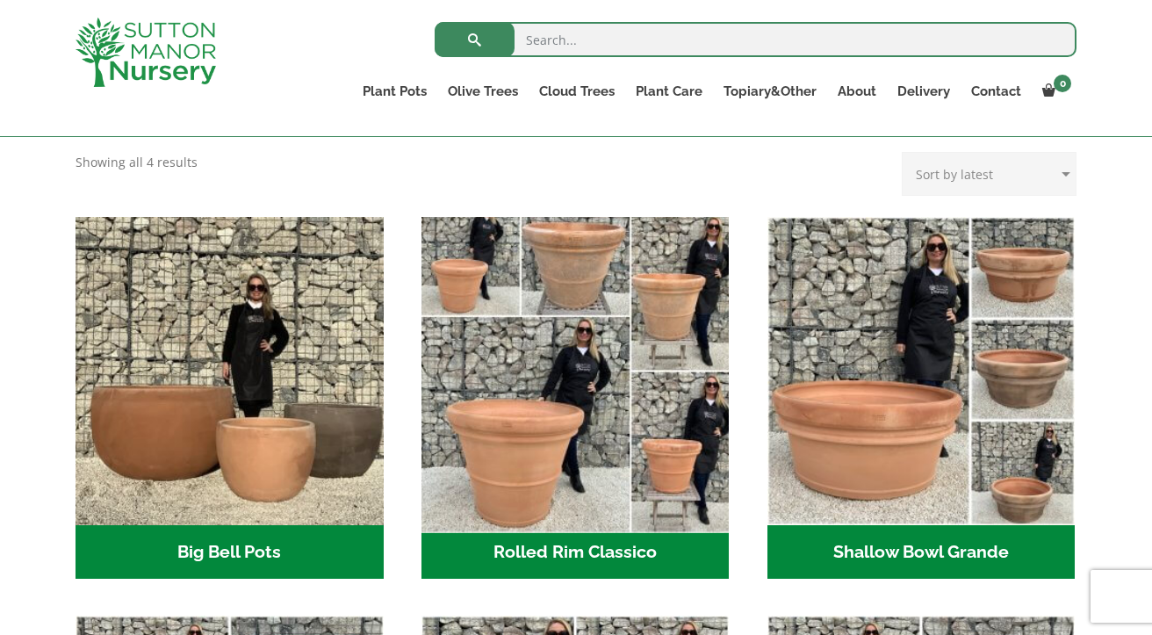
scroll to position [483, 0]
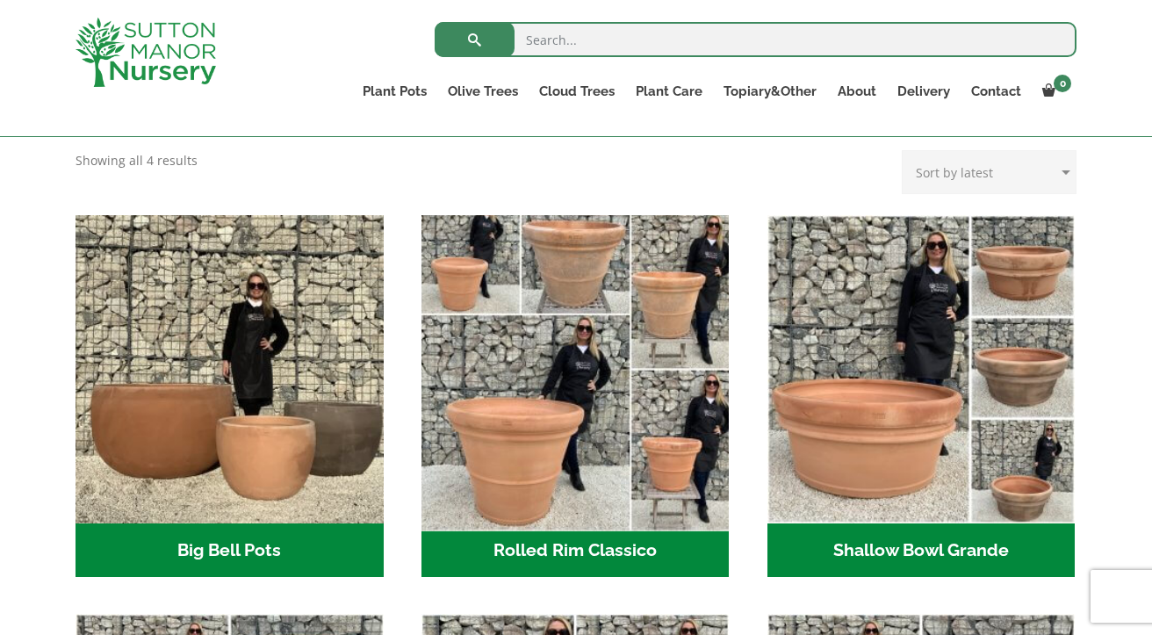
click at [546, 428] on img "Visit product category Rolled Rim Classico" at bounding box center [575, 368] width 323 height 323
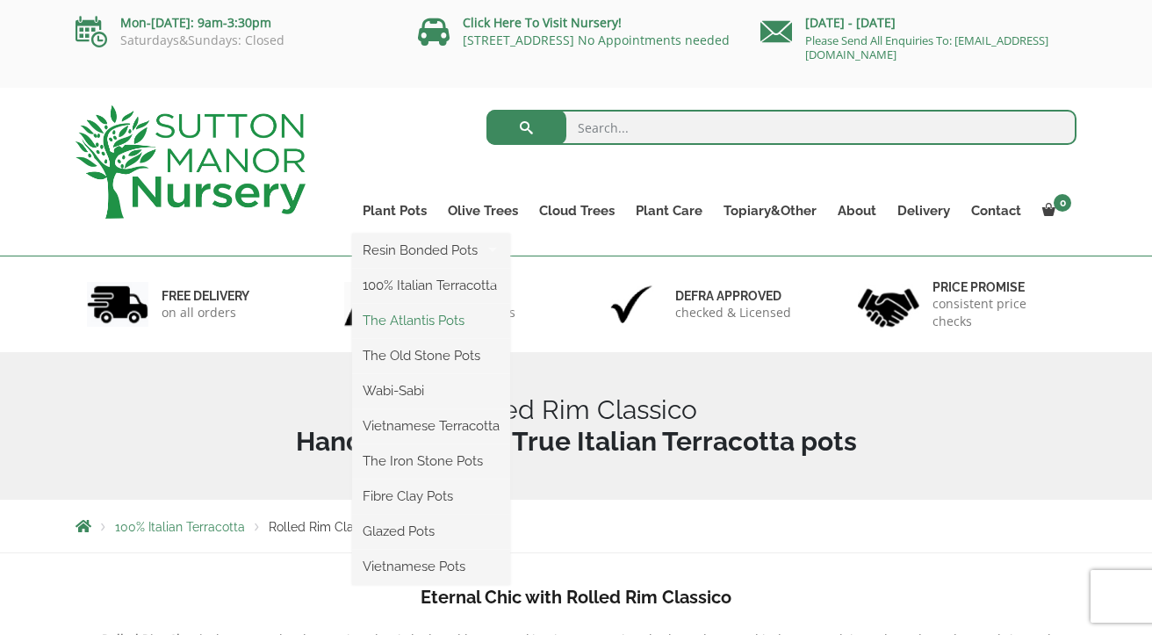
click at [430, 322] on link "The Atlantis Pots" at bounding box center [431, 320] width 158 height 26
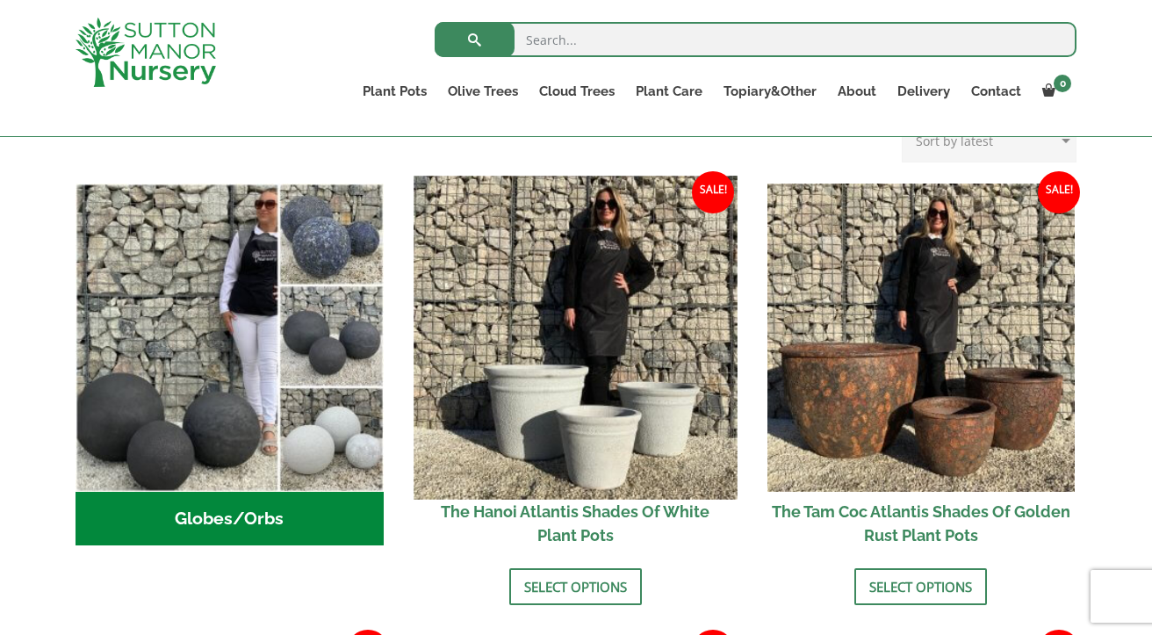
scroll to position [551, 0]
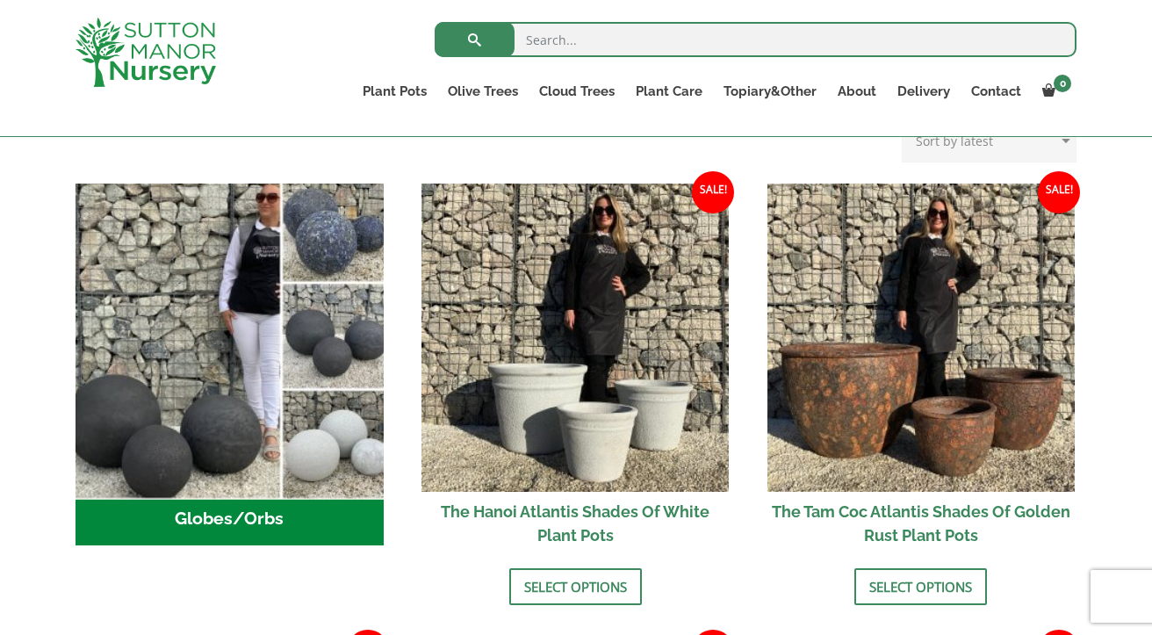
click at [193, 382] on img "Visit product category Globes/Orbs" at bounding box center [229, 337] width 323 height 323
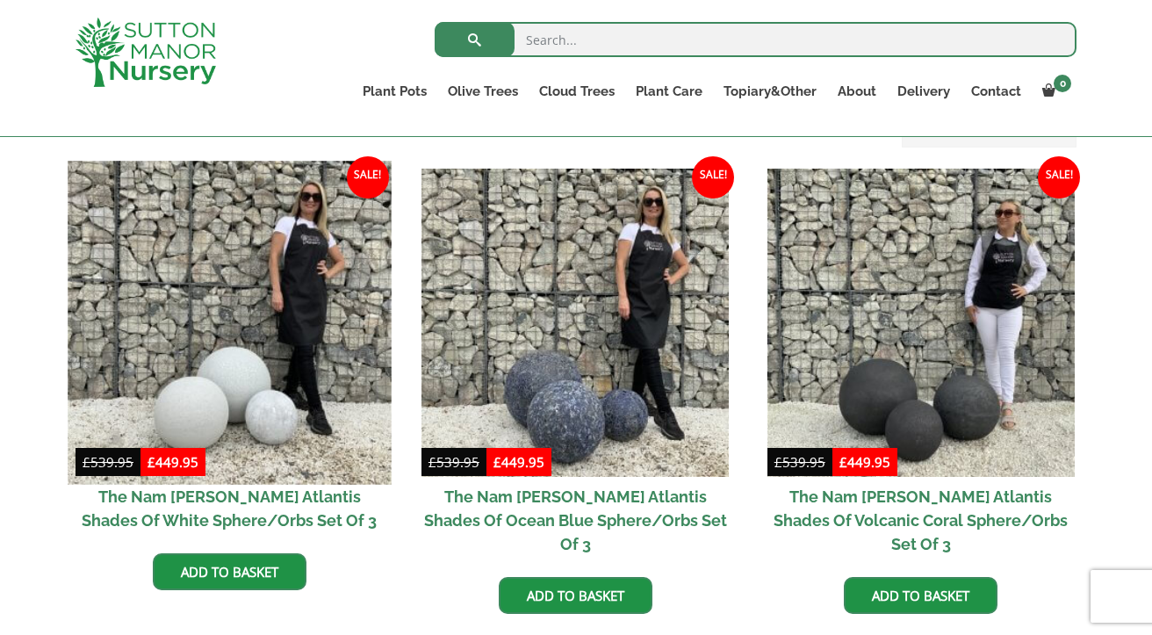
scroll to position [421, 0]
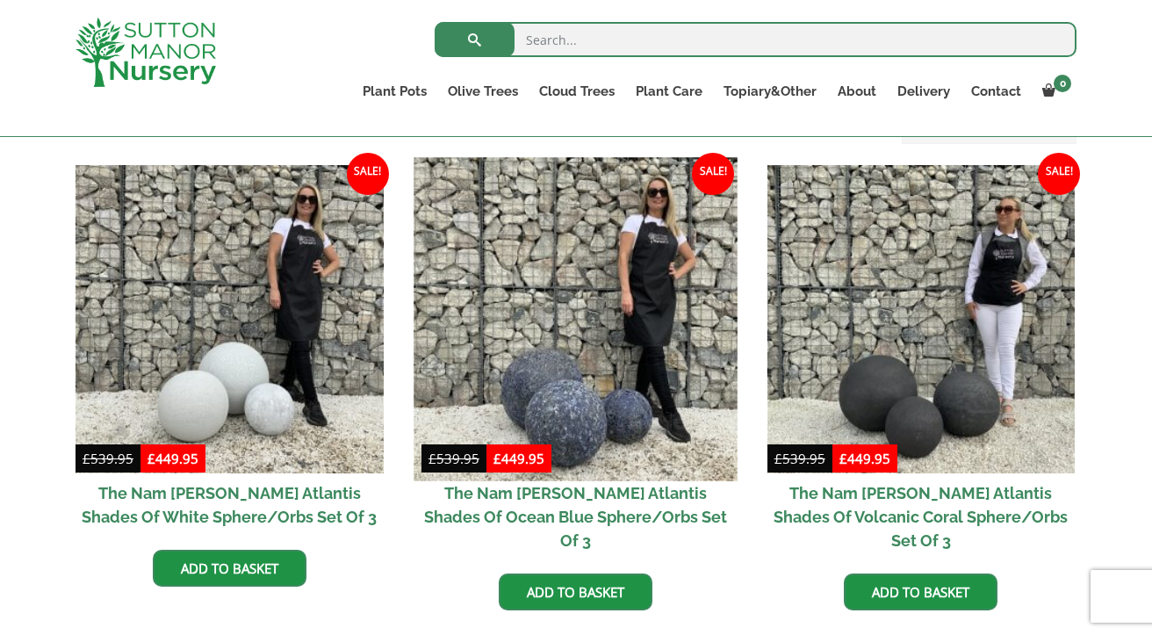
click at [587, 408] on img at bounding box center [575, 318] width 323 height 323
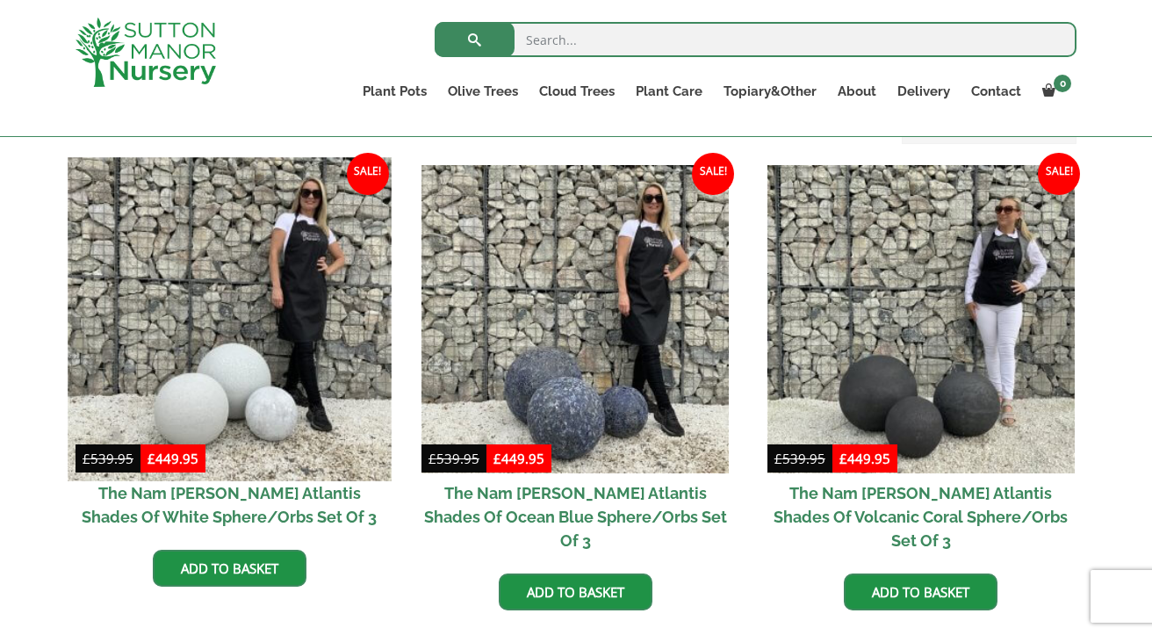
click at [205, 408] on img at bounding box center [229, 318] width 323 height 323
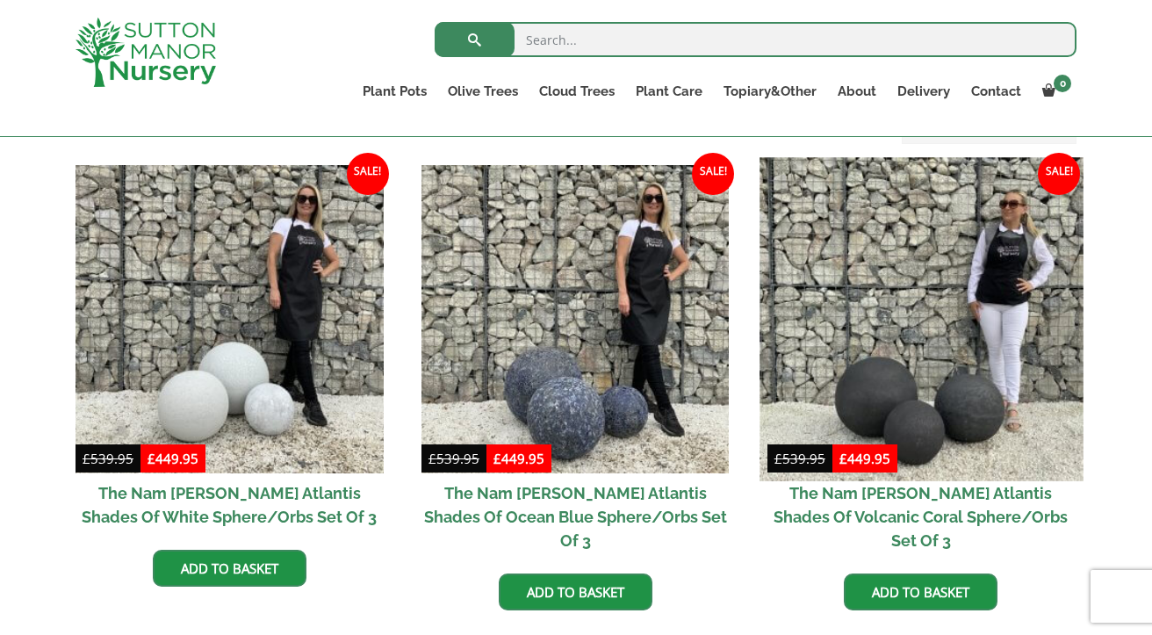
click at [905, 366] on img at bounding box center [921, 318] width 323 height 323
click at [844, 358] on img at bounding box center [921, 318] width 323 height 323
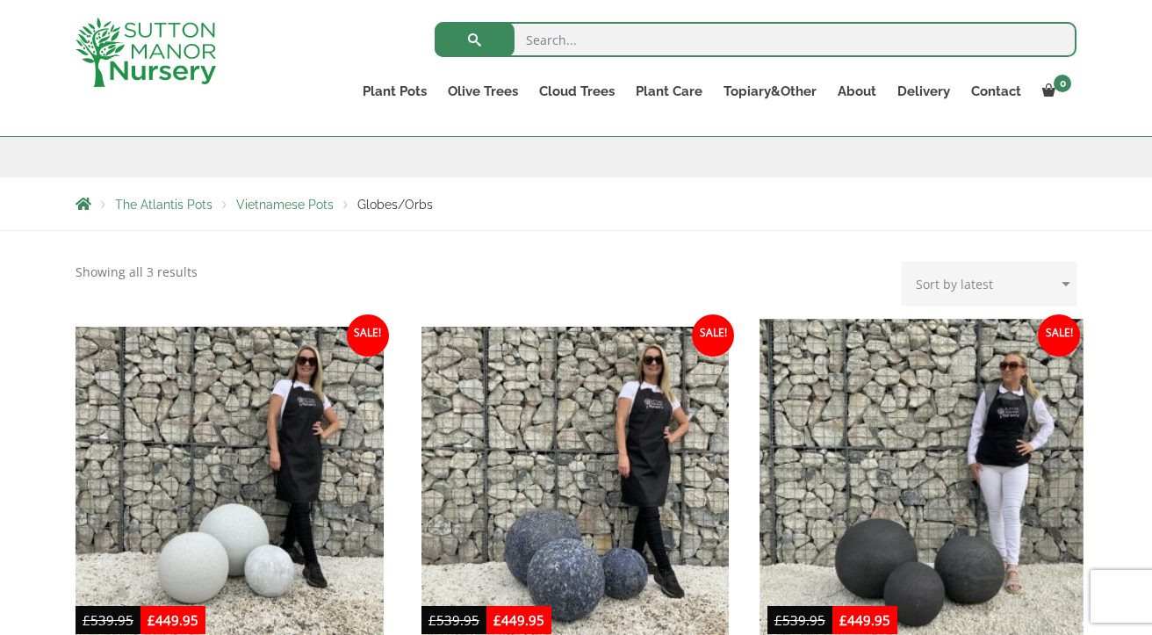
scroll to position [257, 0]
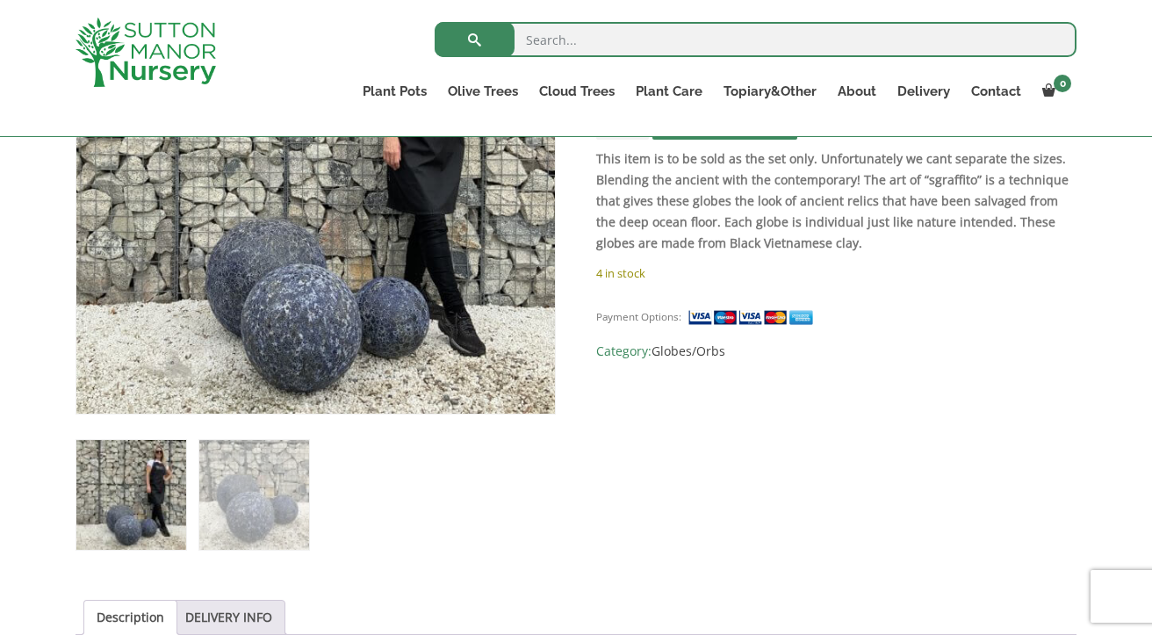
scroll to position [476, 0]
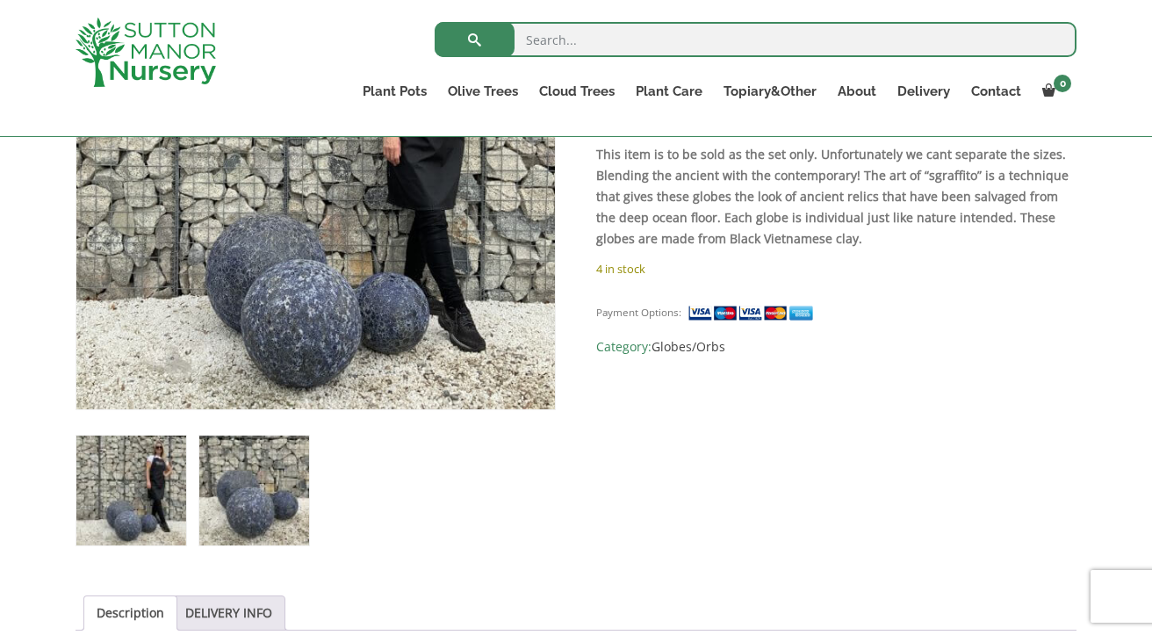
click at [204, 486] on img at bounding box center [254, 491] width 110 height 110
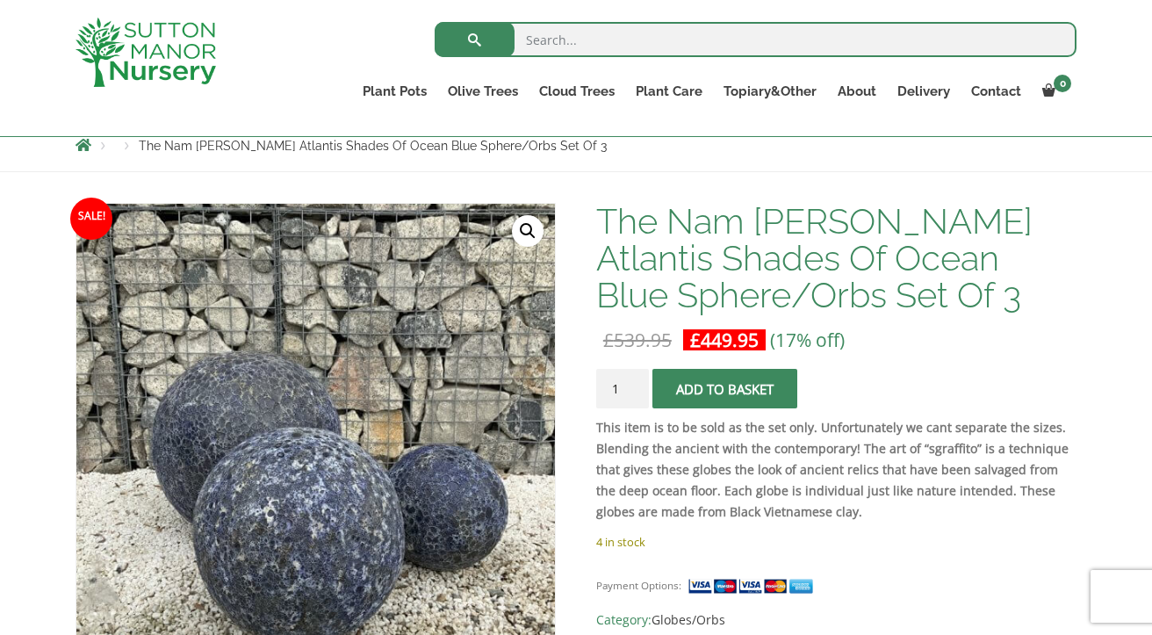
scroll to position [155, 0]
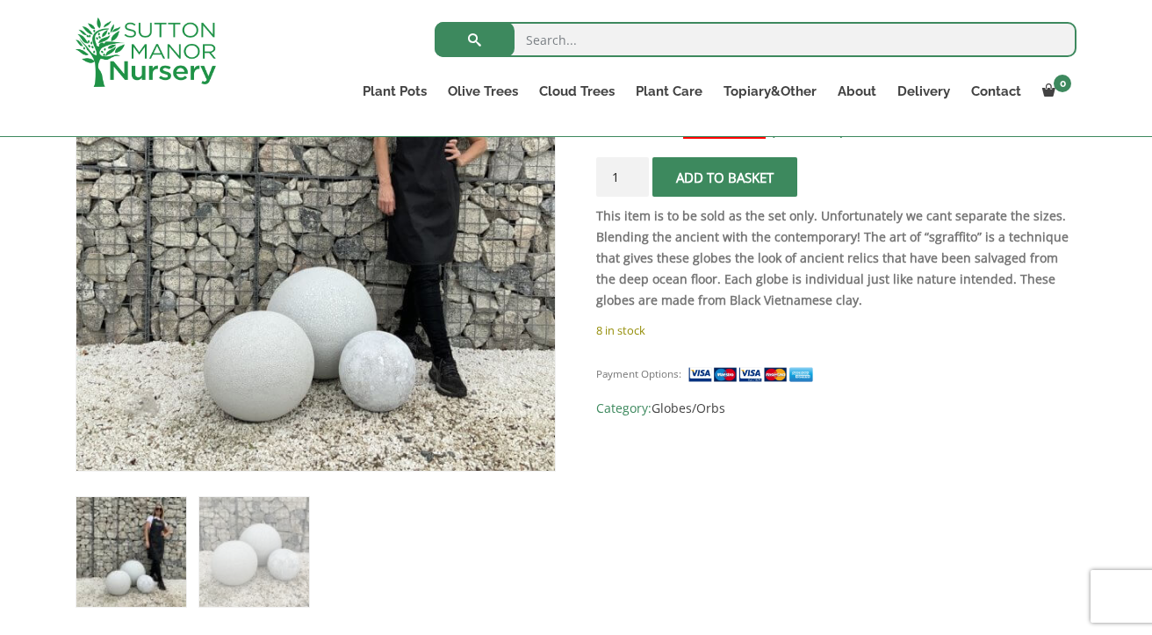
scroll to position [417, 0]
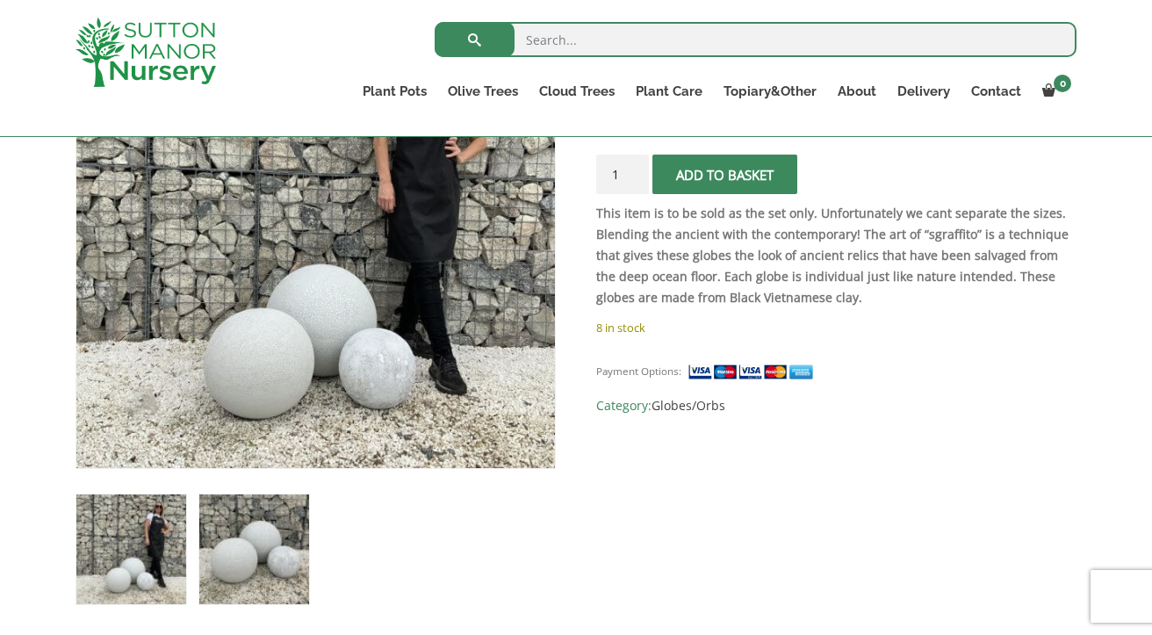
click at [285, 549] on img at bounding box center [254, 549] width 110 height 110
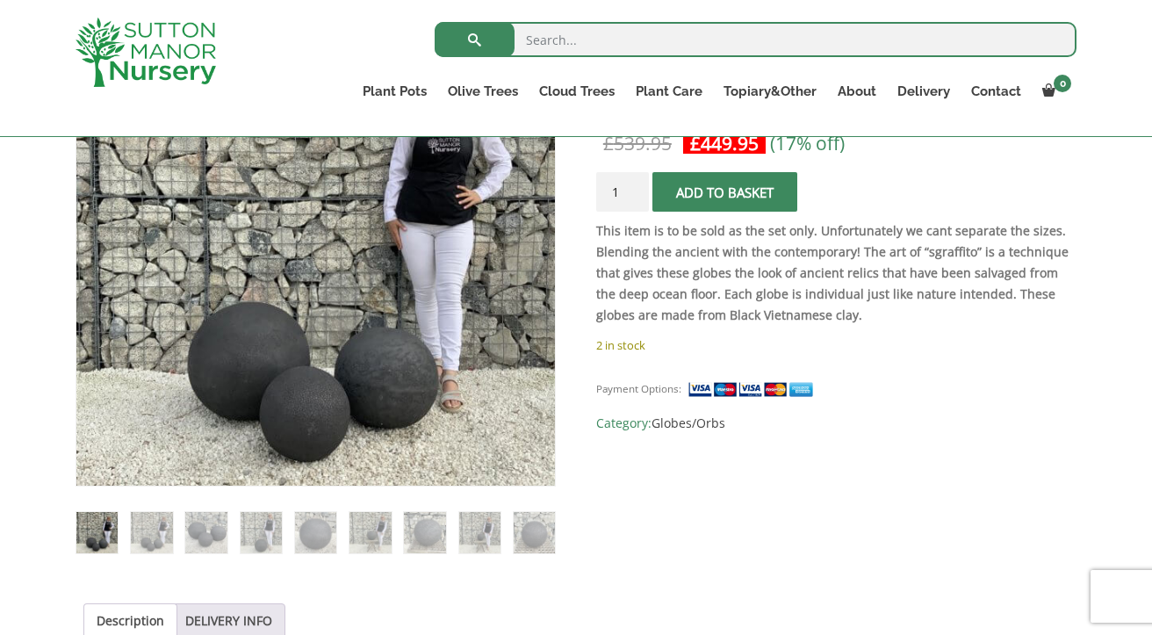
scroll to position [402, 0]
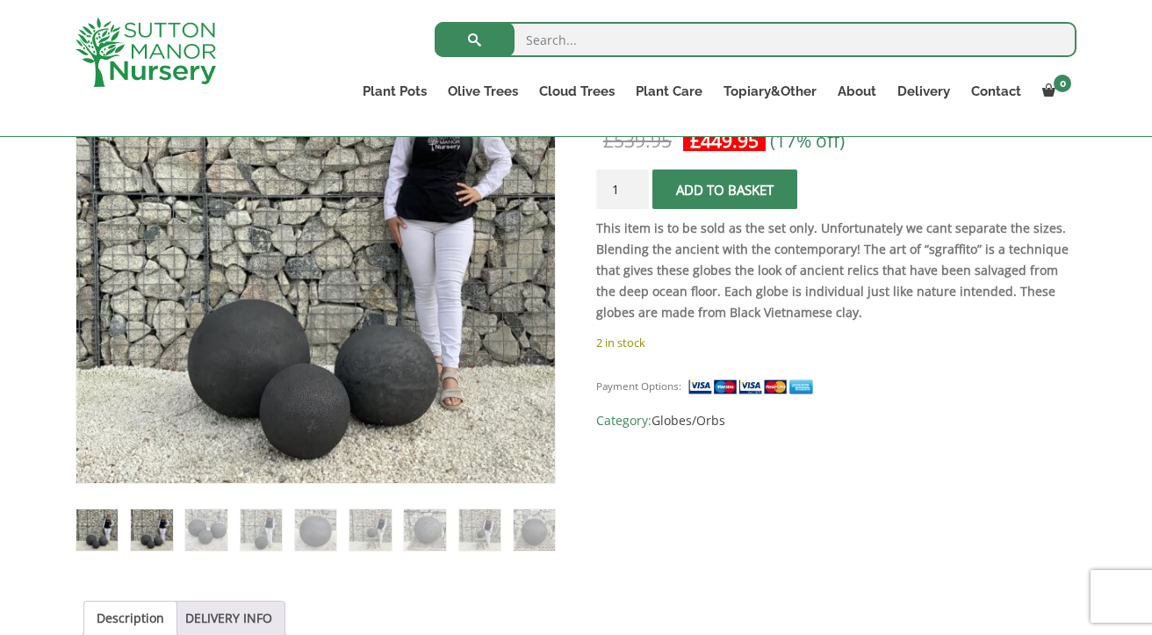
click at [162, 542] on img at bounding box center [151, 529] width 41 height 41
click at [214, 547] on img at bounding box center [205, 528] width 41 height 41
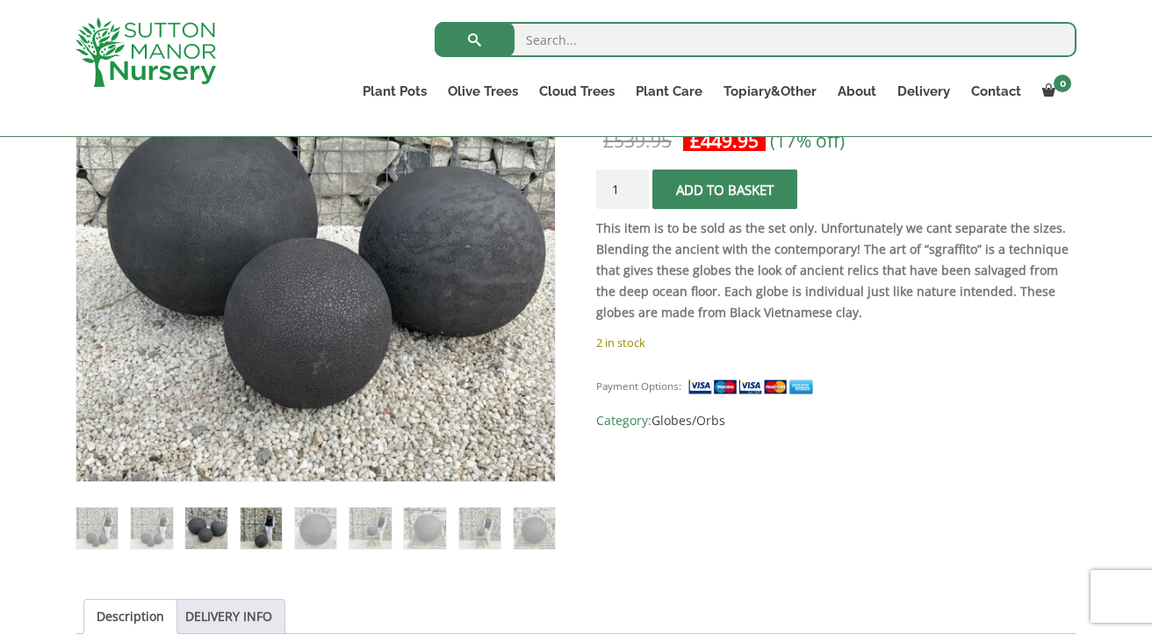
click at [253, 529] on img at bounding box center [261, 528] width 41 height 41
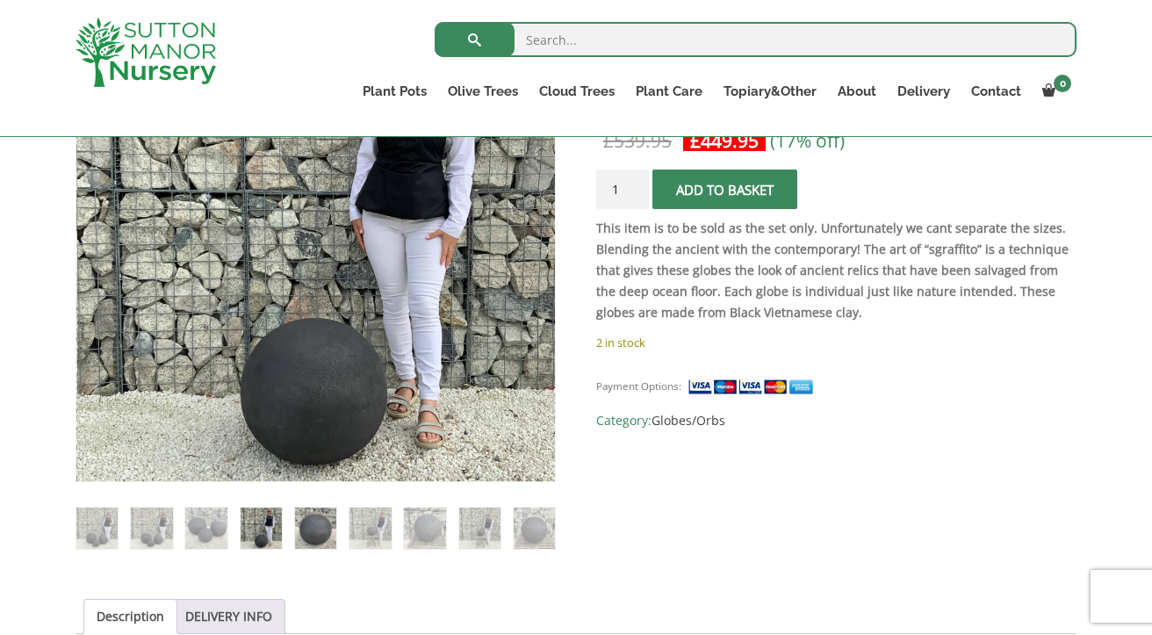
click at [305, 517] on img at bounding box center [315, 528] width 41 height 41
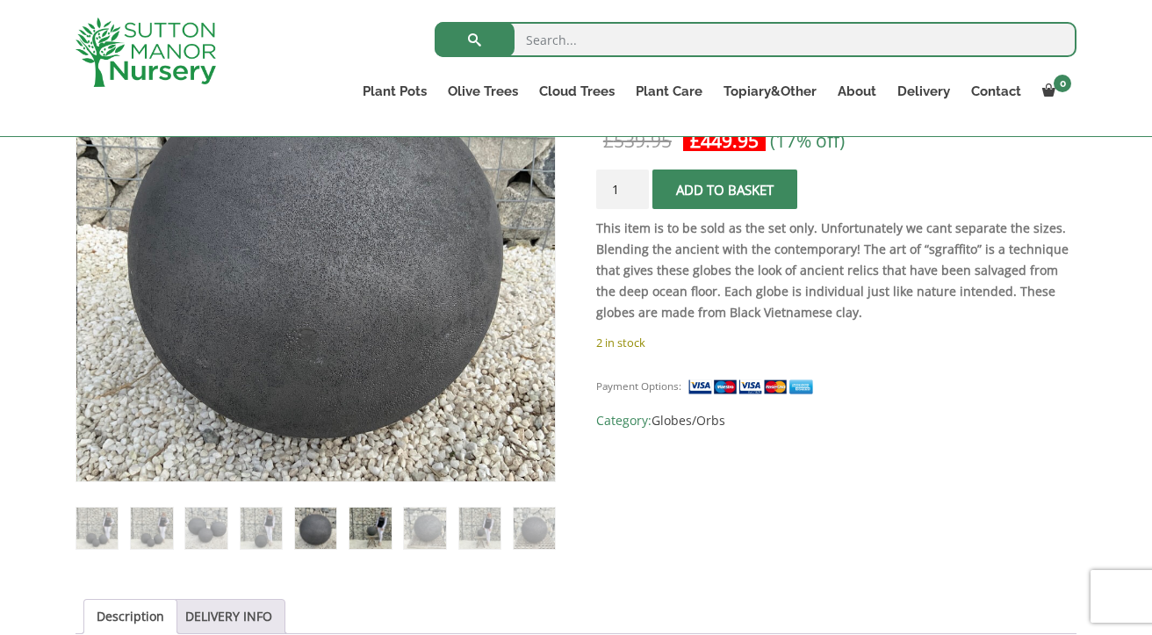
click at [369, 530] on img at bounding box center [369, 528] width 41 height 41
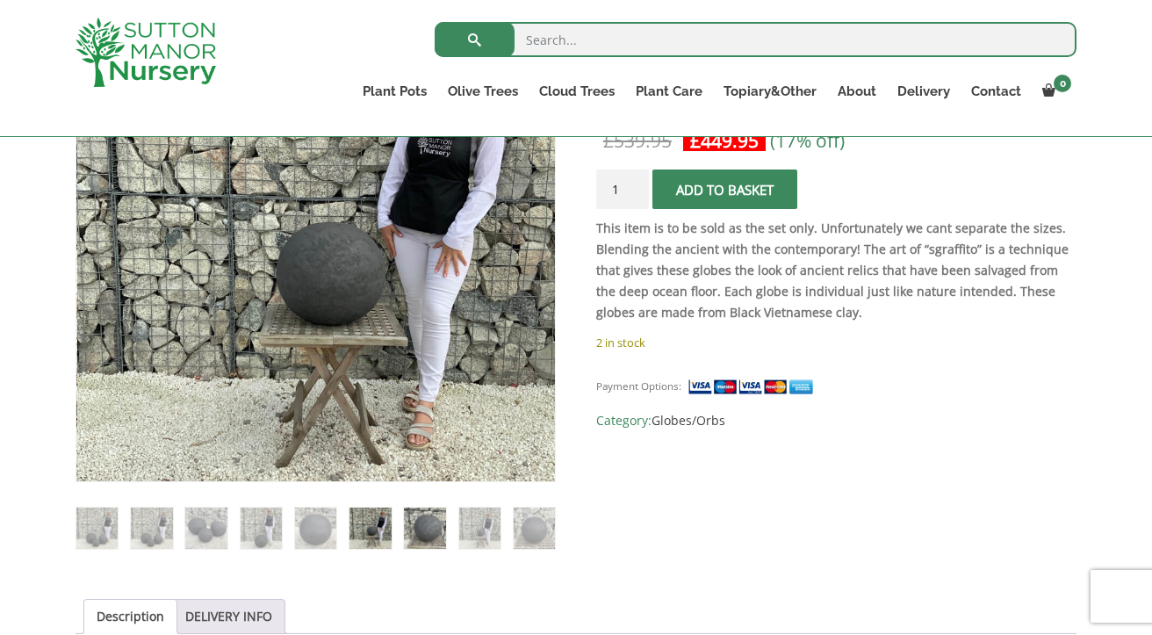
click at [422, 524] on img at bounding box center [424, 528] width 41 height 41
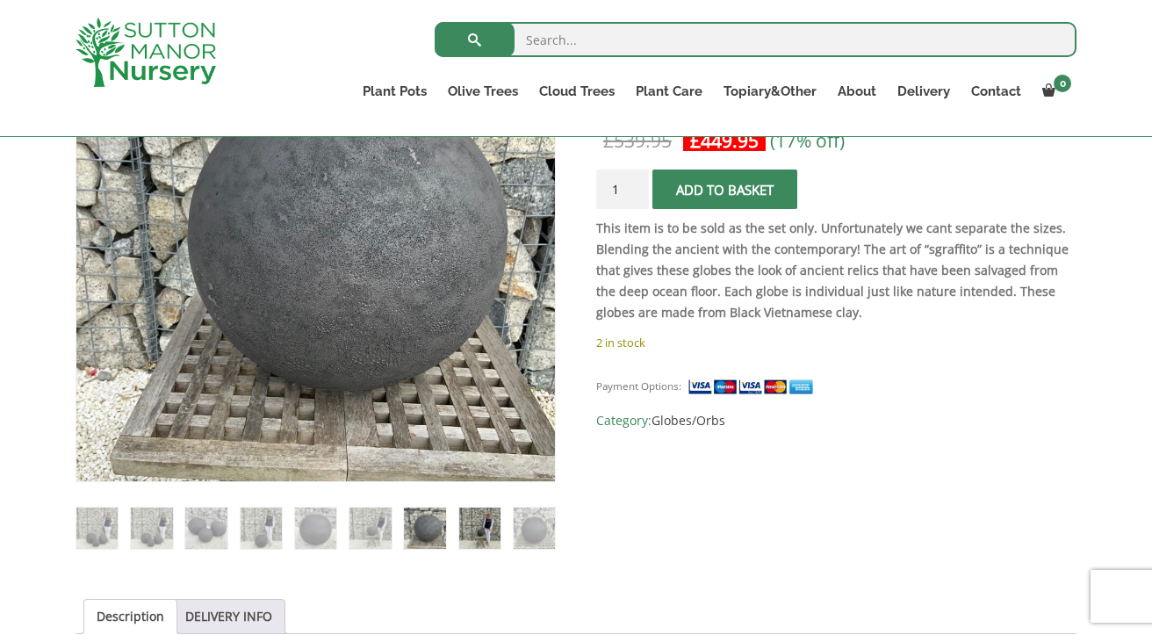
click at [482, 523] on img at bounding box center [479, 528] width 41 height 41
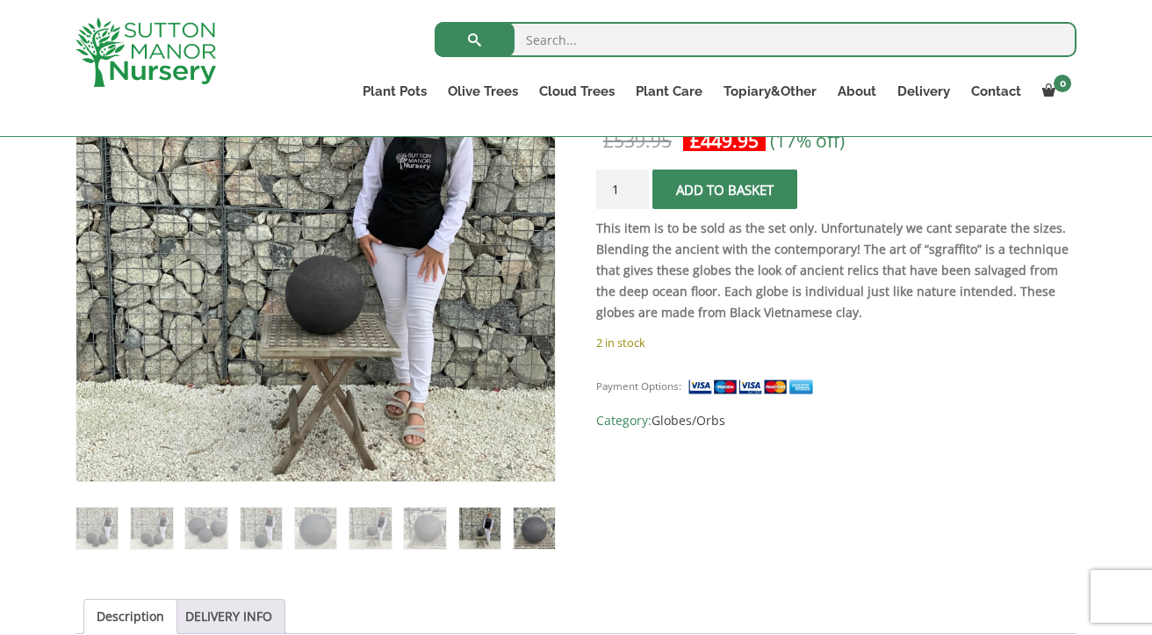
click at [528, 528] on img at bounding box center [534, 528] width 41 height 41
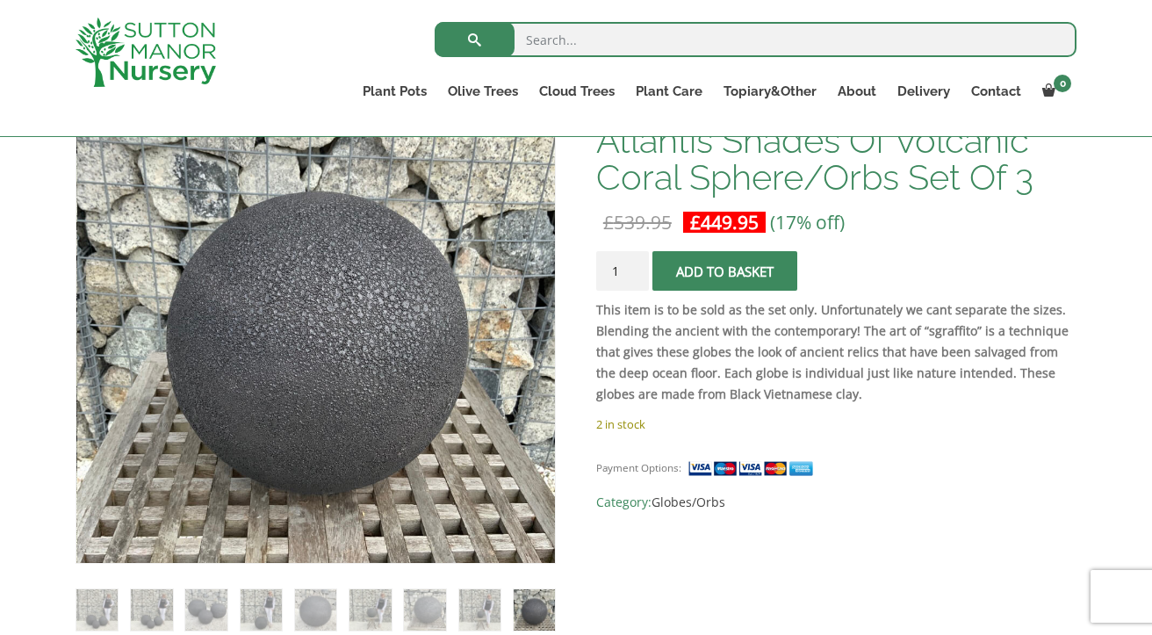
scroll to position [320, 0]
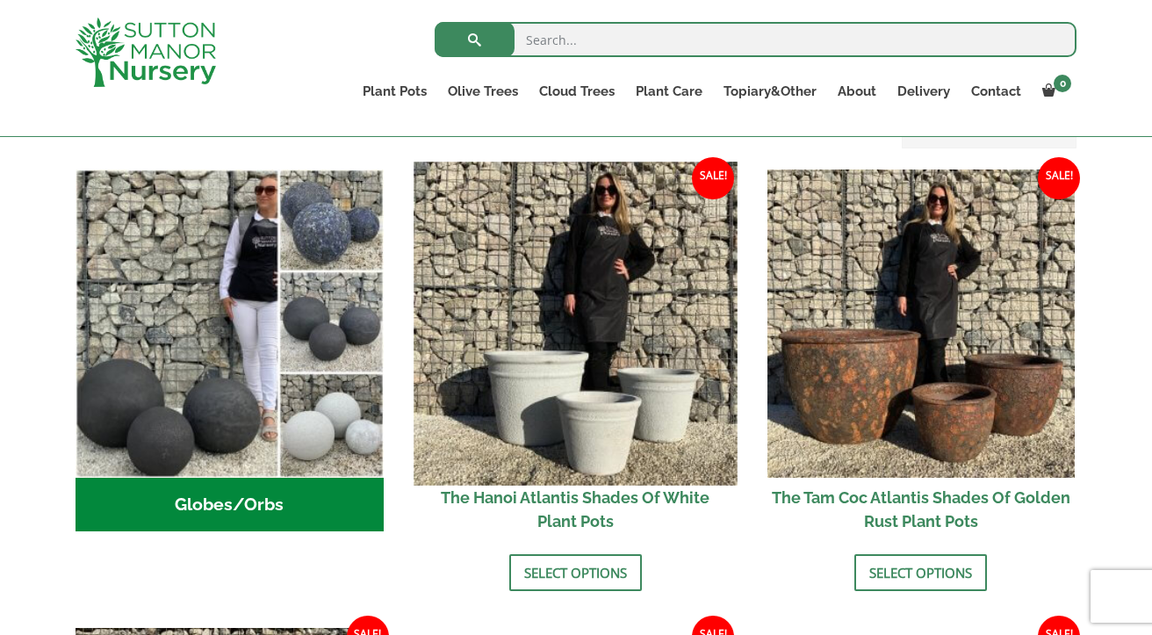
scroll to position [562, 0]
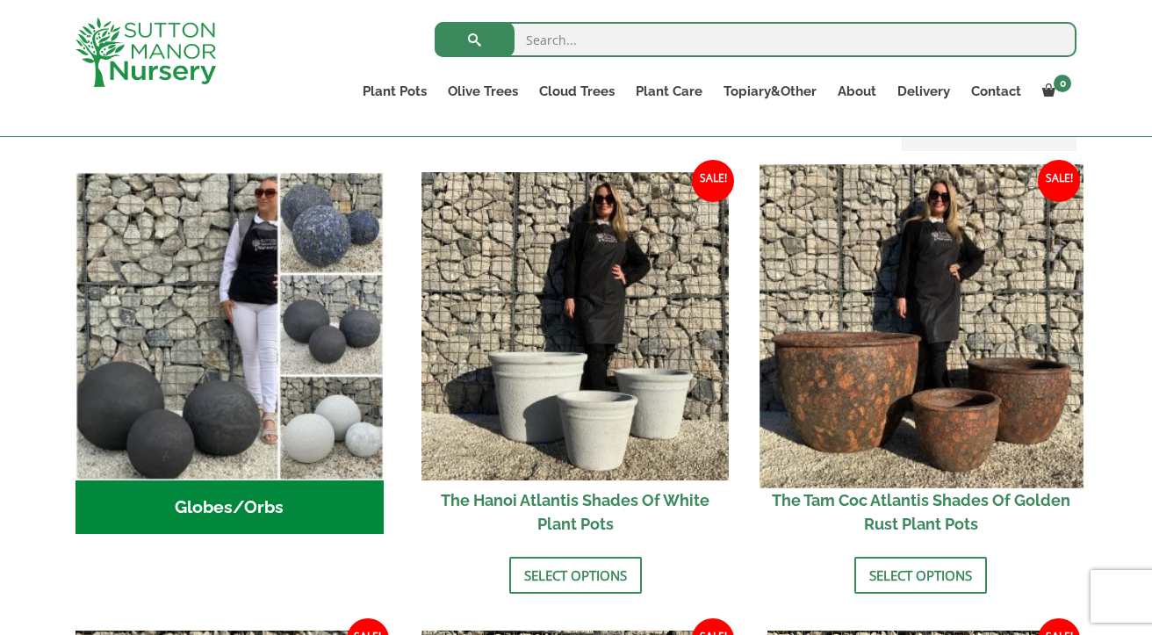
click at [889, 371] on img at bounding box center [921, 325] width 323 height 323
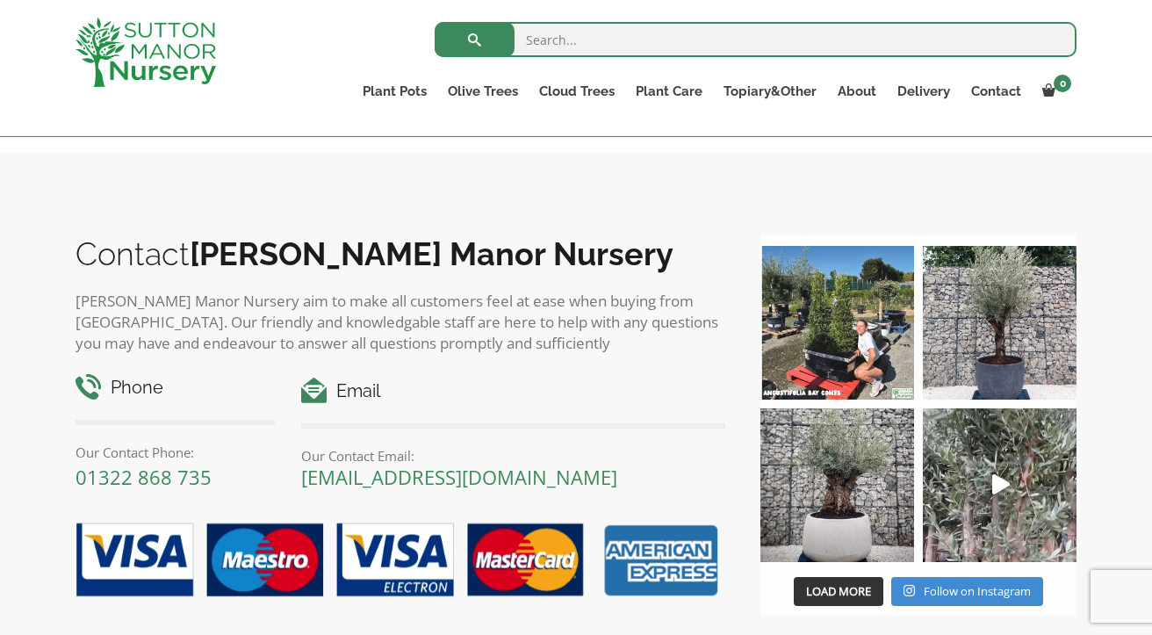
scroll to position [2001, 0]
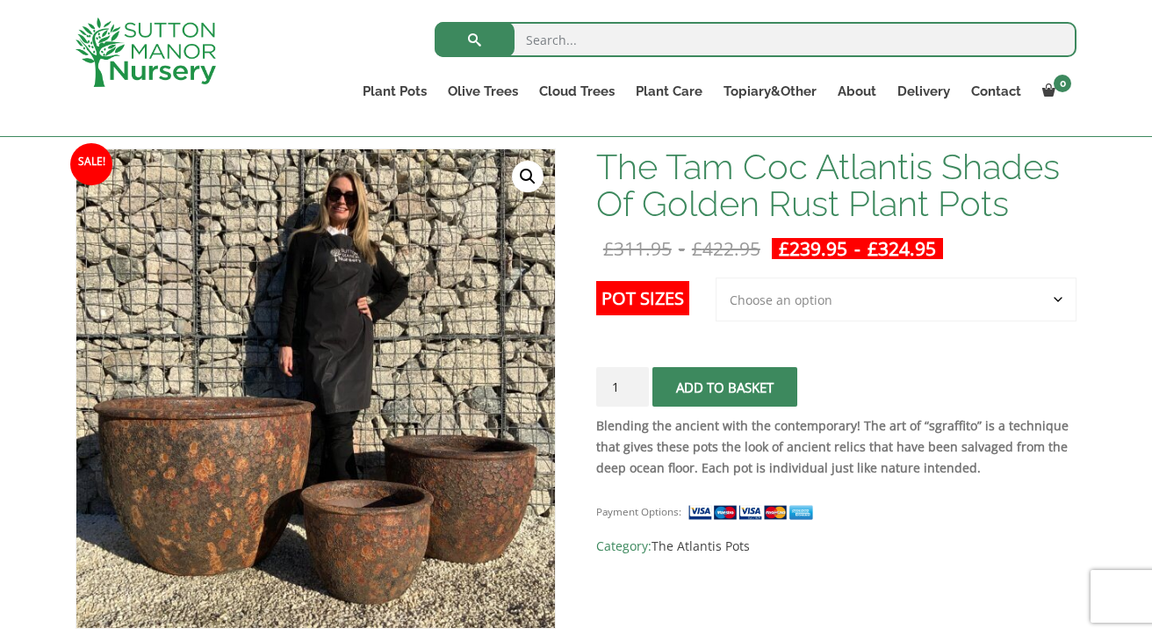
scroll to position [257, 0]
click at [838, 297] on select "Choose an option 3rd to Largest Pot In The Picture 2nd to Largest Pot In The Pi…" at bounding box center [896, 299] width 361 height 44
select select "2nd to Largest Pot In The Picture"
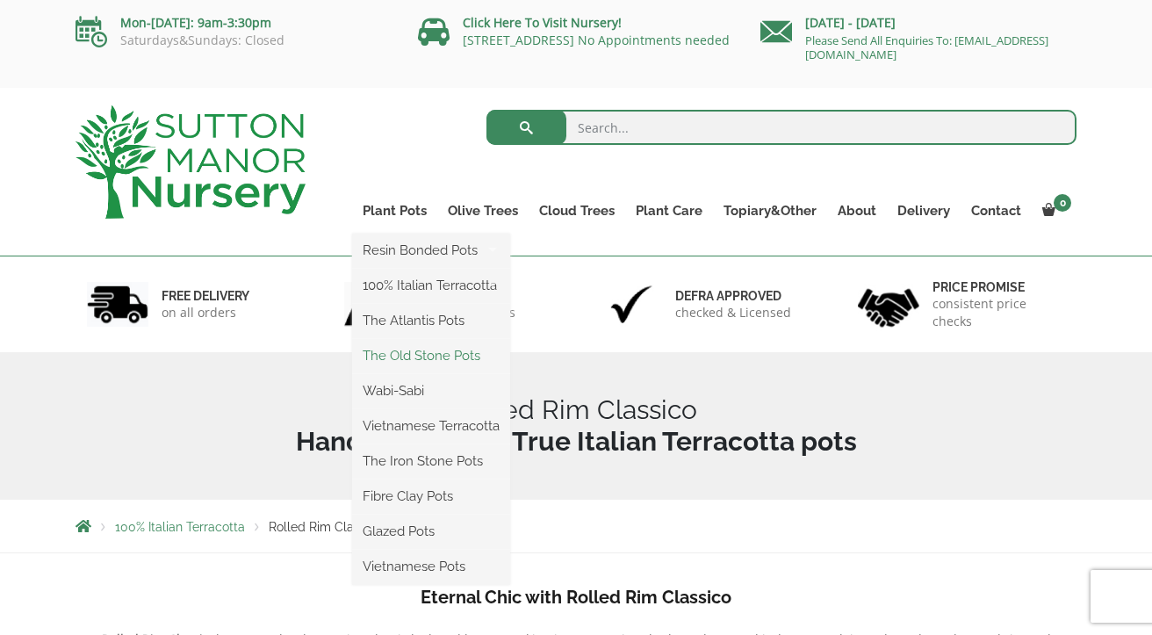
click at [419, 359] on link "The Old Stone Pots" at bounding box center [431, 355] width 158 height 26
